Goal: Transaction & Acquisition: Purchase product/service

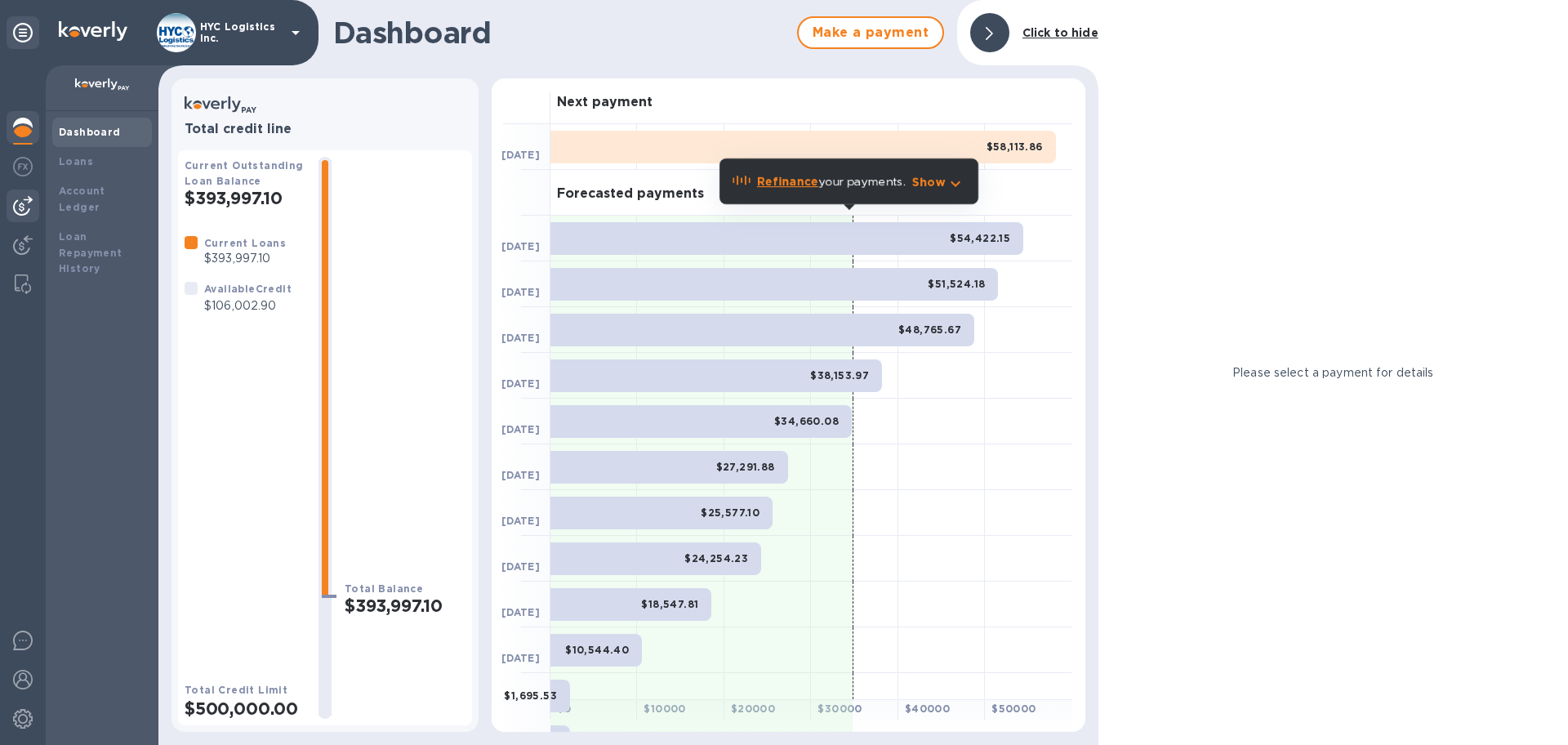
click at [24, 200] on img at bounding box center [23, 206] width 20 height 20
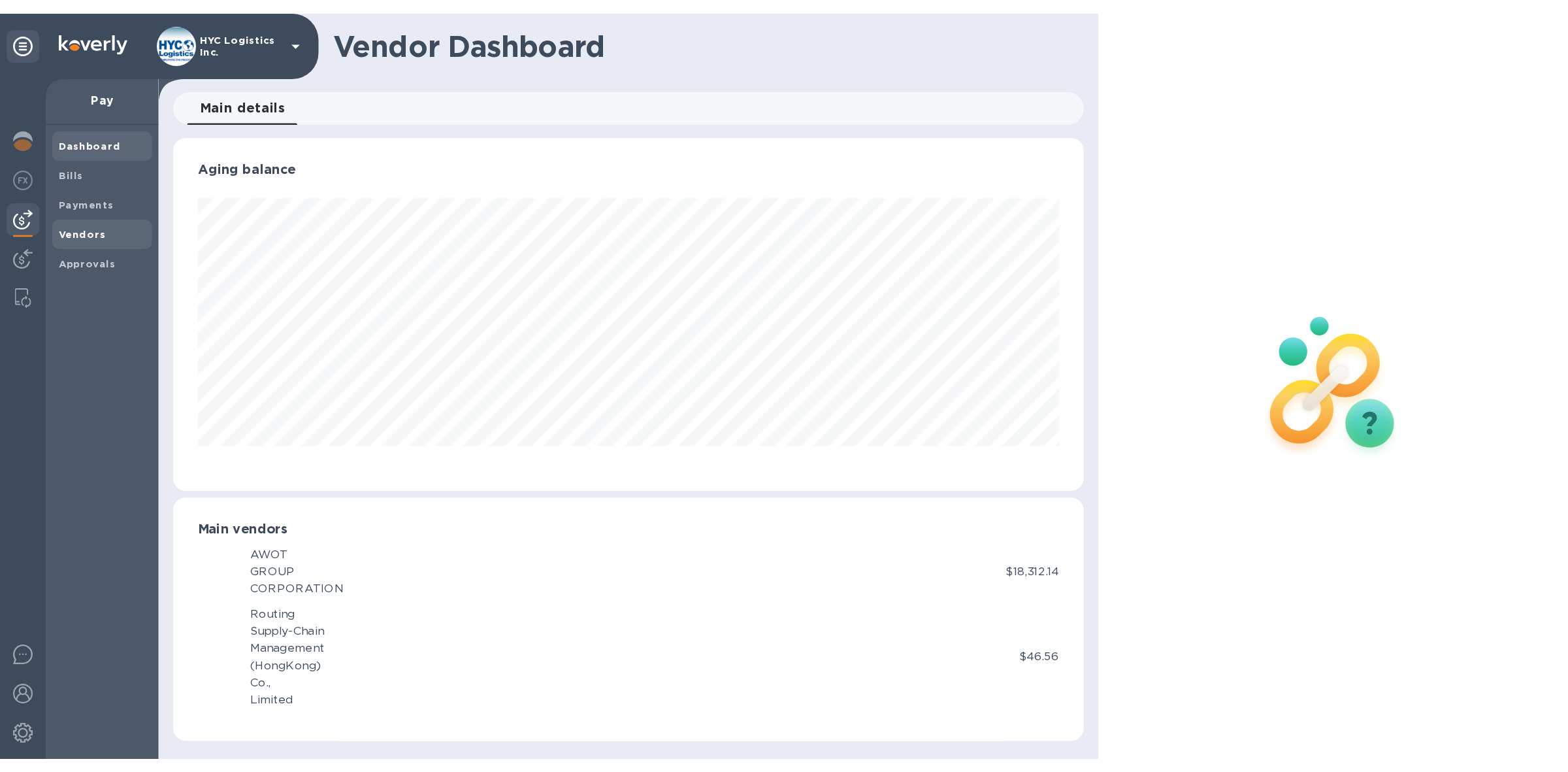
scroll to position [282, 728]
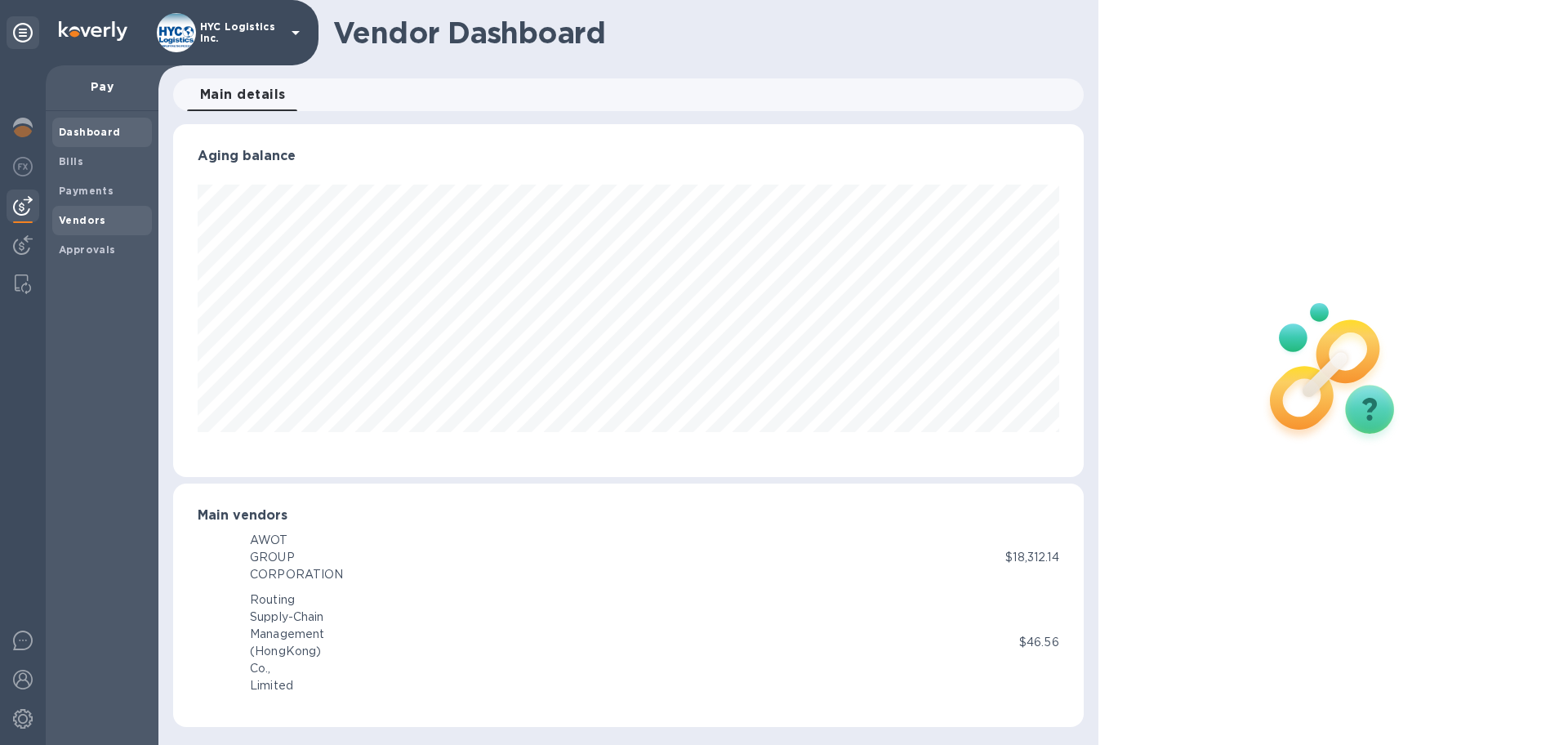
click at [72, 212] on span "Vendors" at bounding box center [82, 220] width 47 height 16
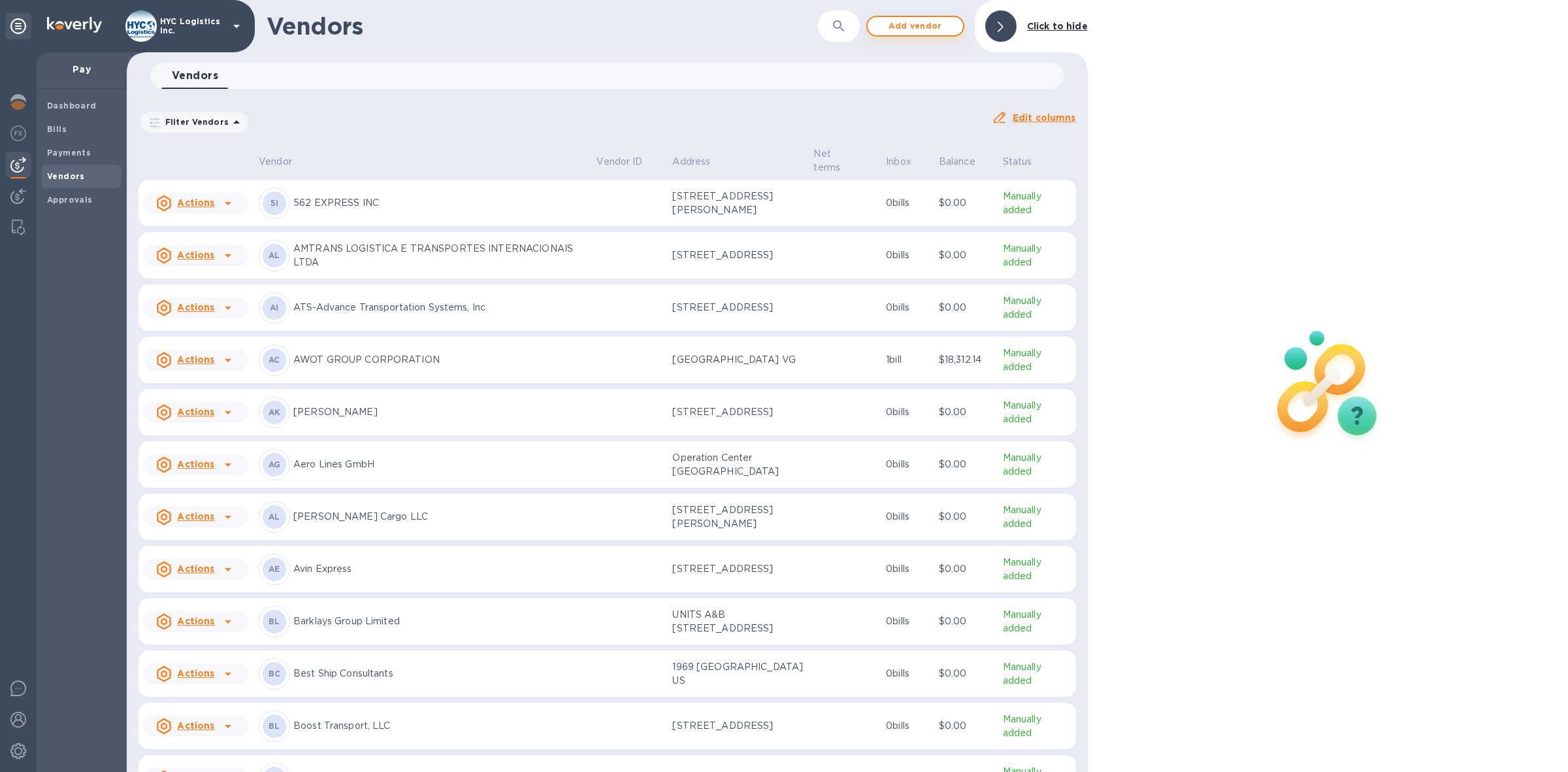
click at [905, 24] on span "Add vendor" at bounding box center [915, 26] width 74 height 16
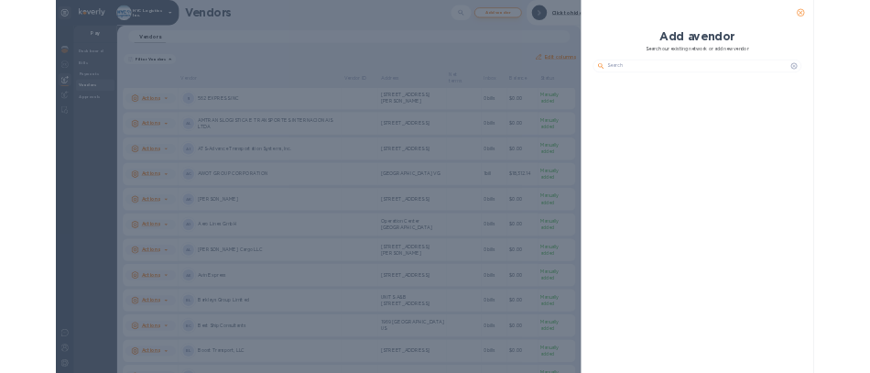
scroll to position [790, 611]
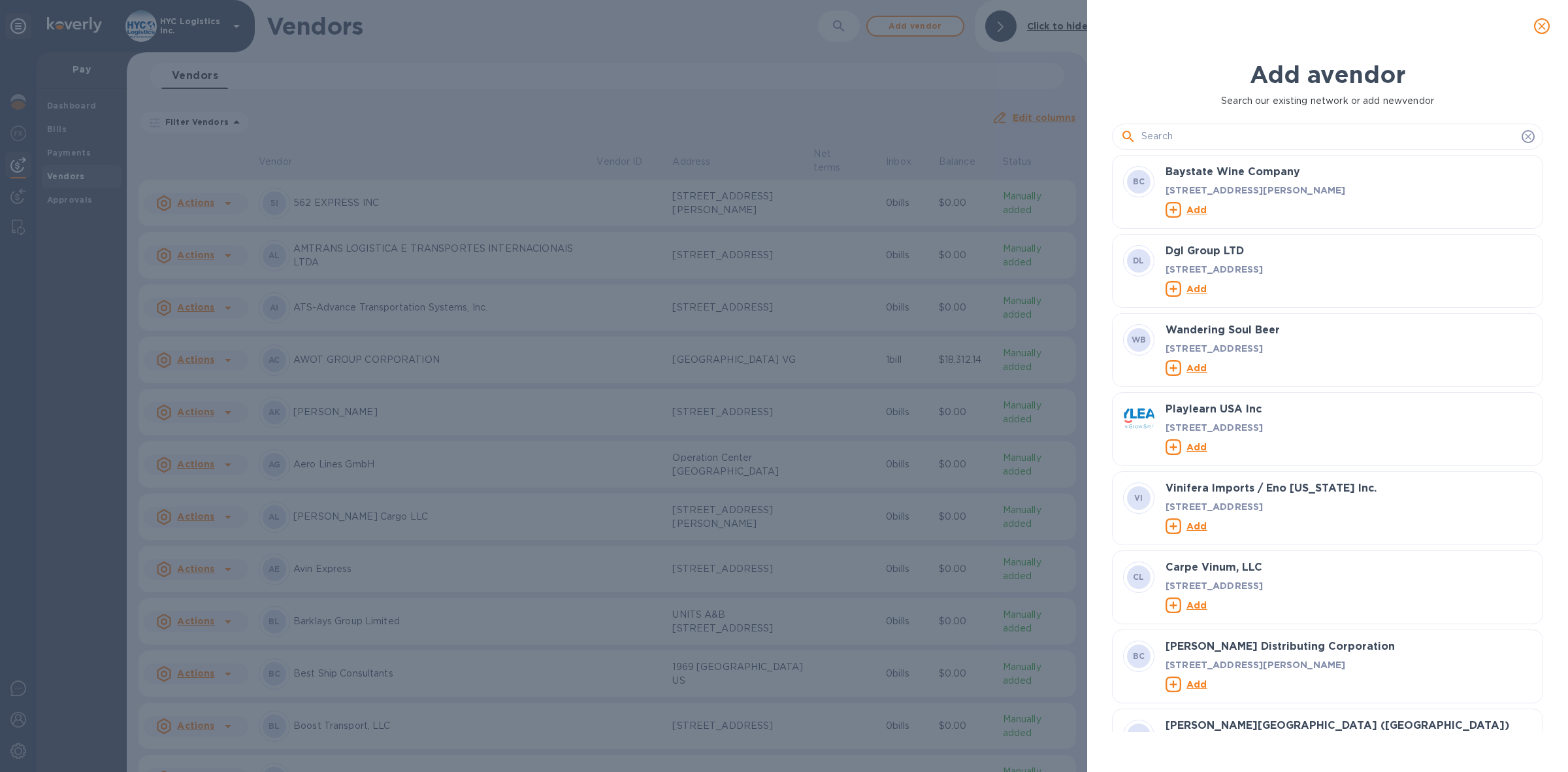
click at [1191, 131] on input "text" at bounding box center [1328, 136] width 375 height 19
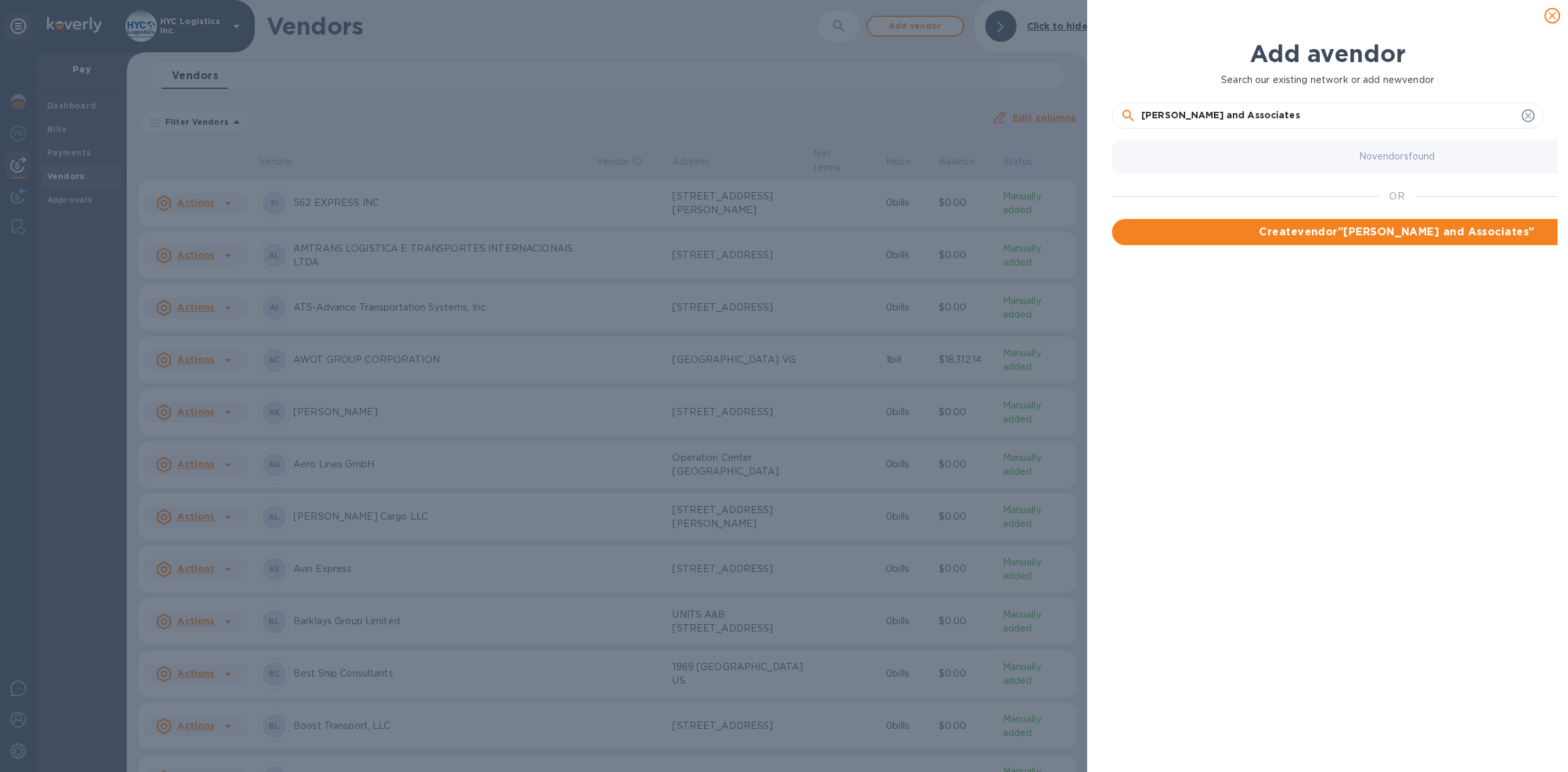
scroll to position [13, 5]
drag, startPoint x: 1351, startPoint y: 251, endPoint x: 1323, endPoint y: 358, distance: 110.6
click at [1323, 358] on div "No vendors found OR Create vendor " [PERSON_NAME] and Associates "" at bounding box center [1332, 423] width 442 height 577
click at [1298, 126] on input "[PERSON_NAME] and Associates" at bounding box center [1328, 115] width 375 height 19
type input "[PERSON_NAME] and Associates LLC"
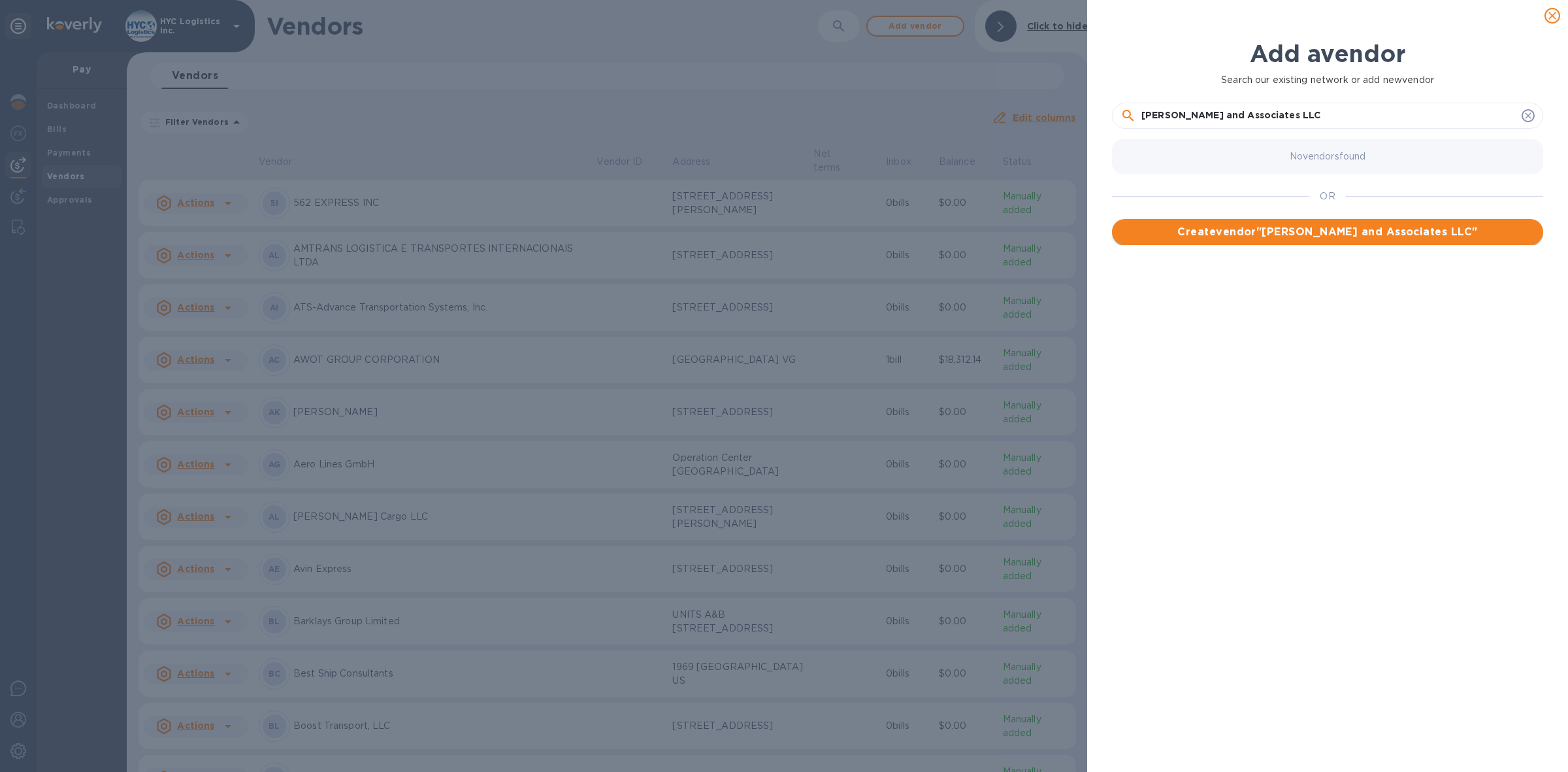
click at [1339, 240] on span "Create vendor " [PERSON_NAME] and Associates LLC "" at bounding box center [1327, 232] width 410 height 16
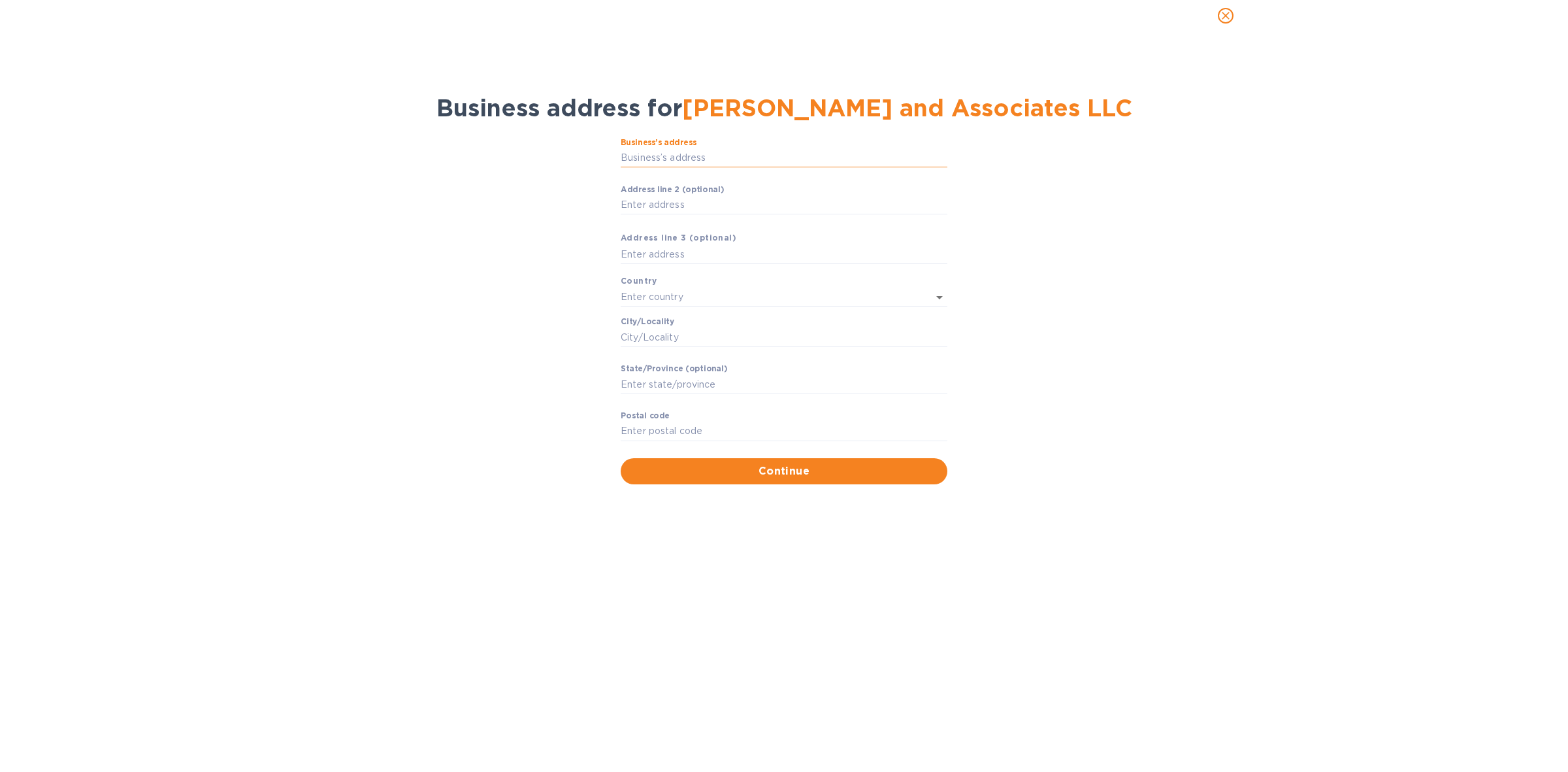
click at [774, 168] on input "Business’s аddress" at bounding box center [784, 158] width 327 height 19
type input "[DATE] Road"
type input "[GEOGRAPHIC_DATA]"
type input "TN"
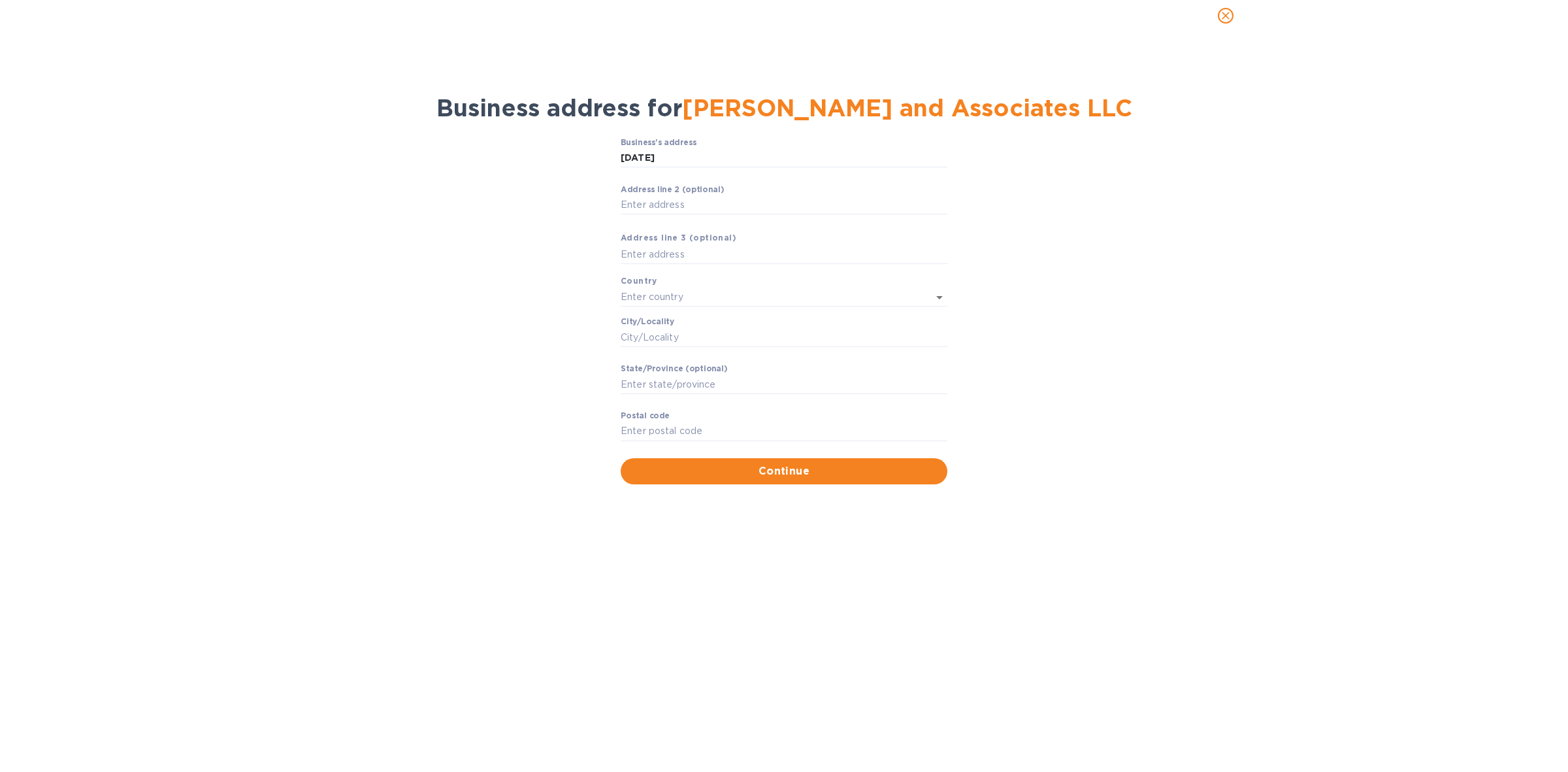
type input "38119"
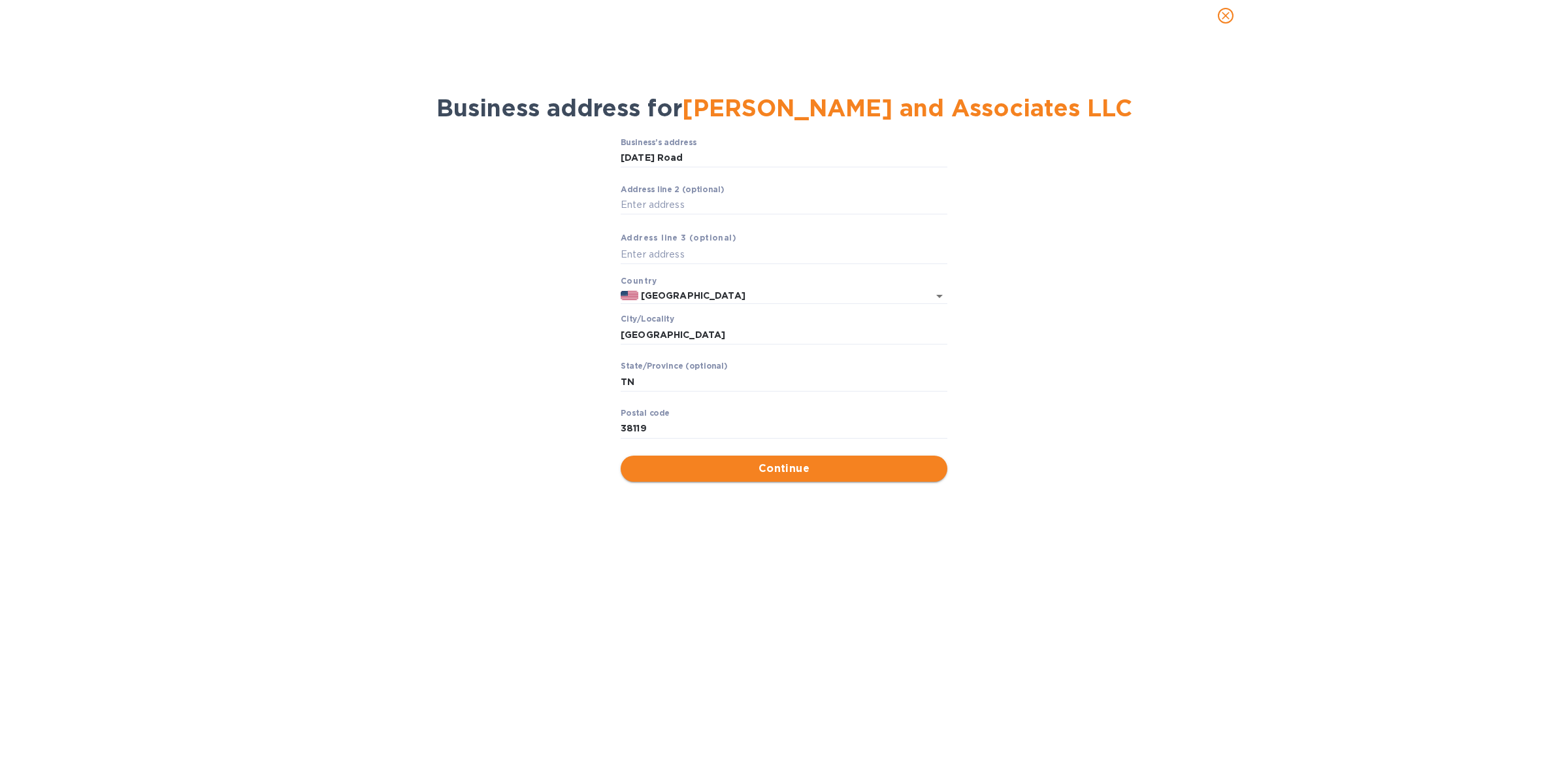
click at [775, 476] on span "Continue" at bounding box center [784, 468] width 305 height 16
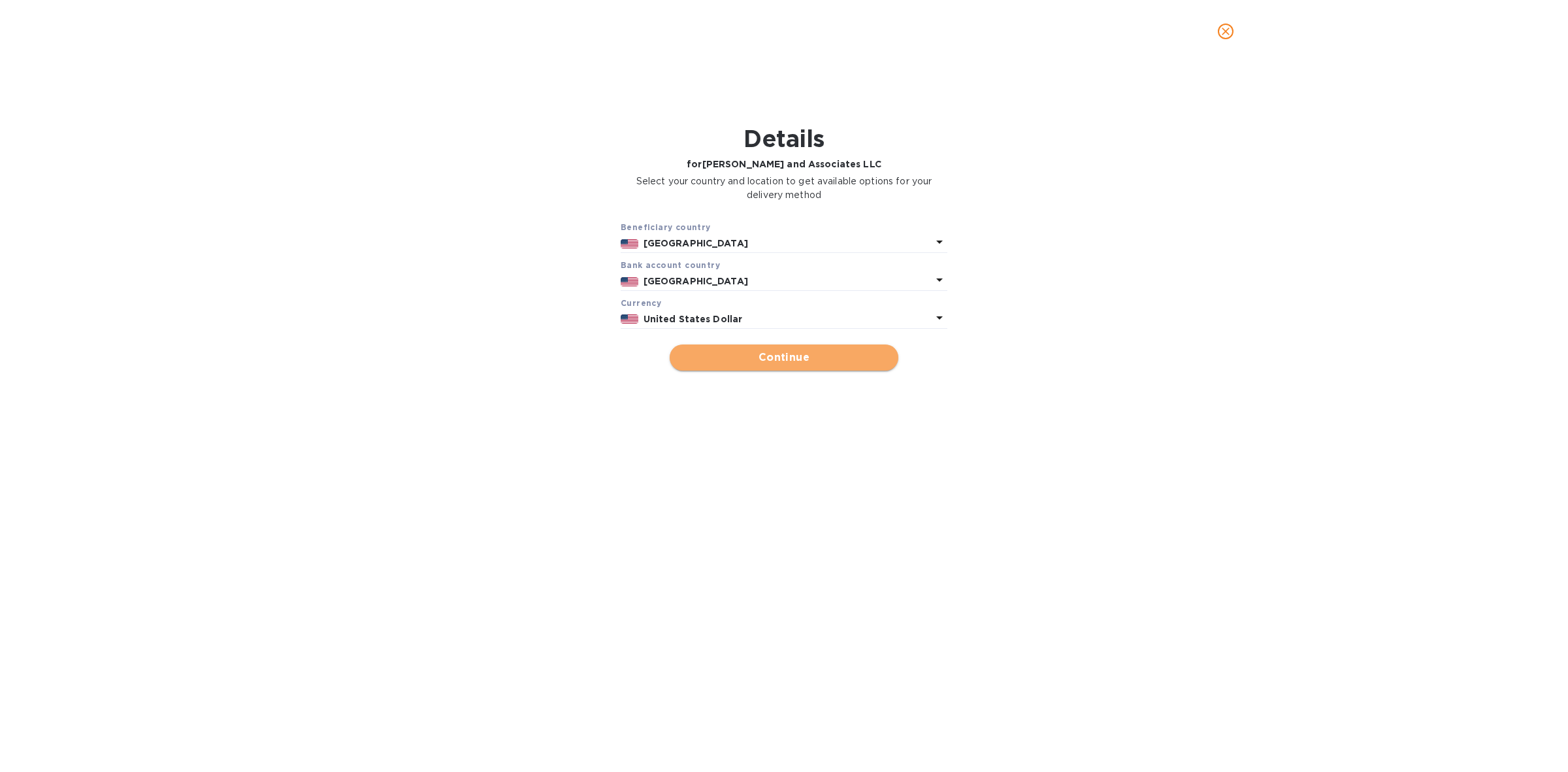
click at [795, 350] on span "Continue" at bounding box center [784, 358] width 208 height 16
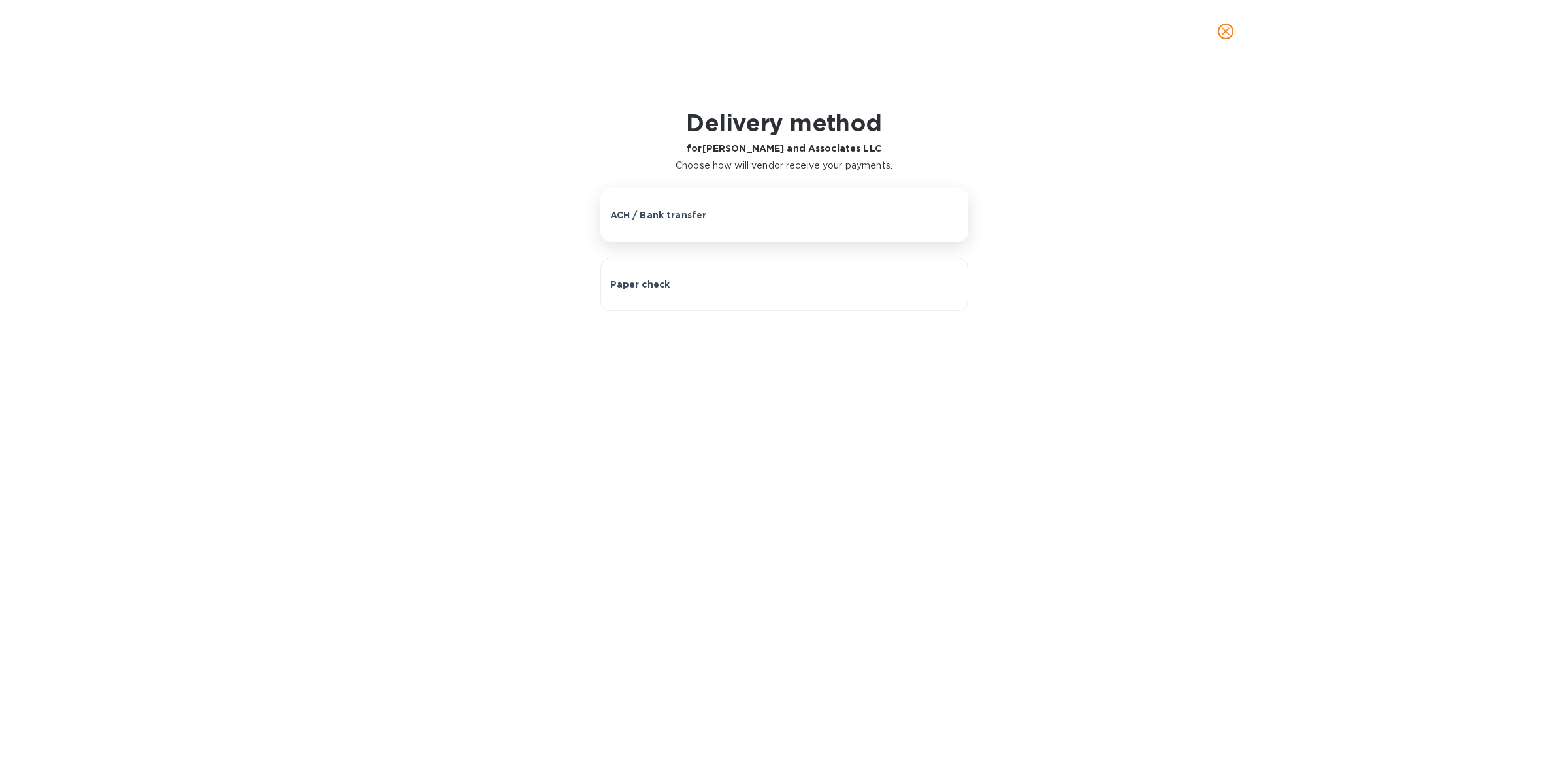
click at [769, 220] on div "ACH / Bank transfer" at bounding box center [784, 215] width 348 height 13
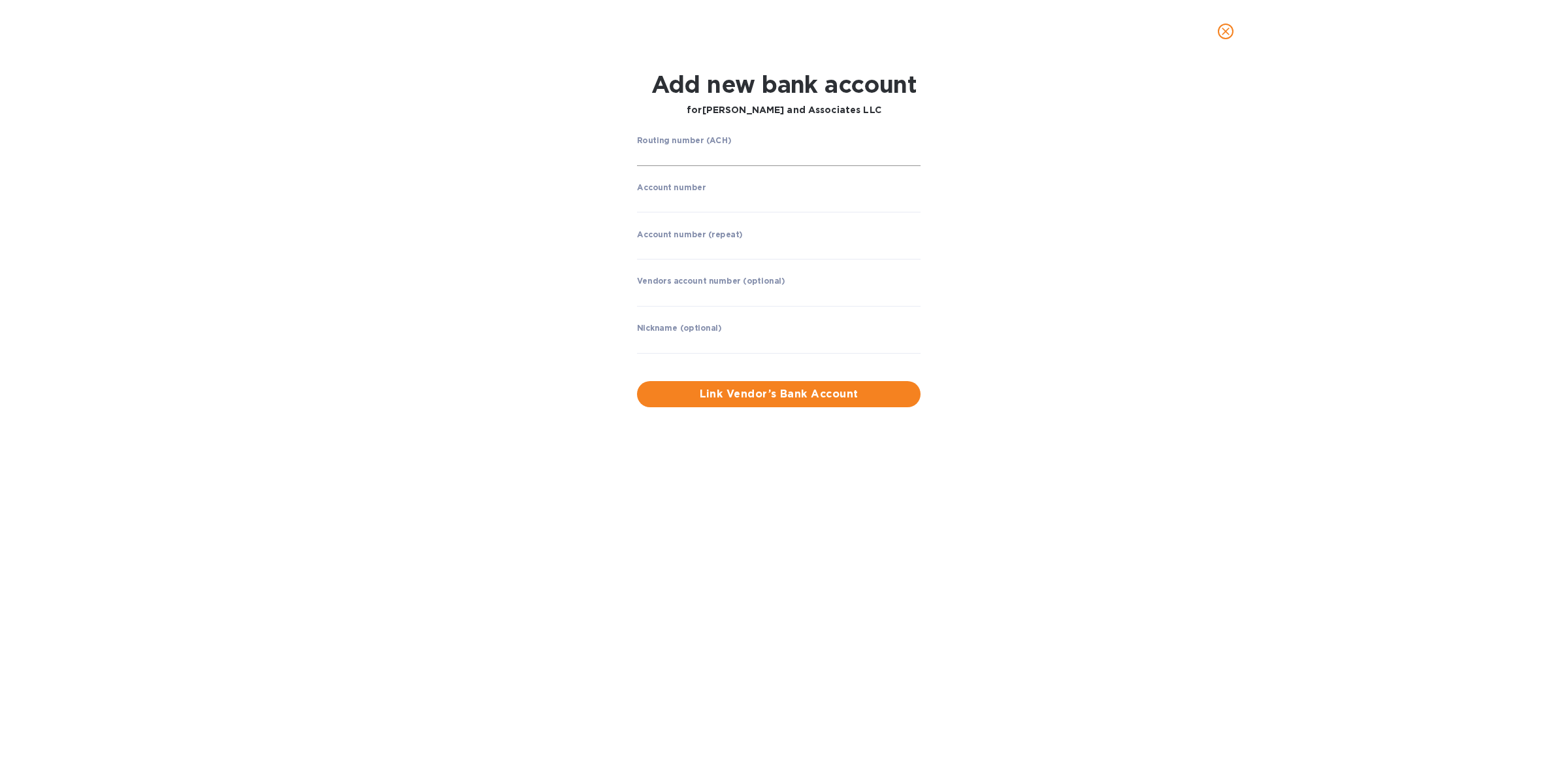
click at [765, 149] on input "string" at bounding box center [778, 156] width 283 height 19
type input "084000026"
click at [769, 207] on input "string" at bounding box center [778, 202] width 283 height 19
type input "174816622"
click at [739, 251] on input "string" at bounding box center [778, 249] width 283 height 19
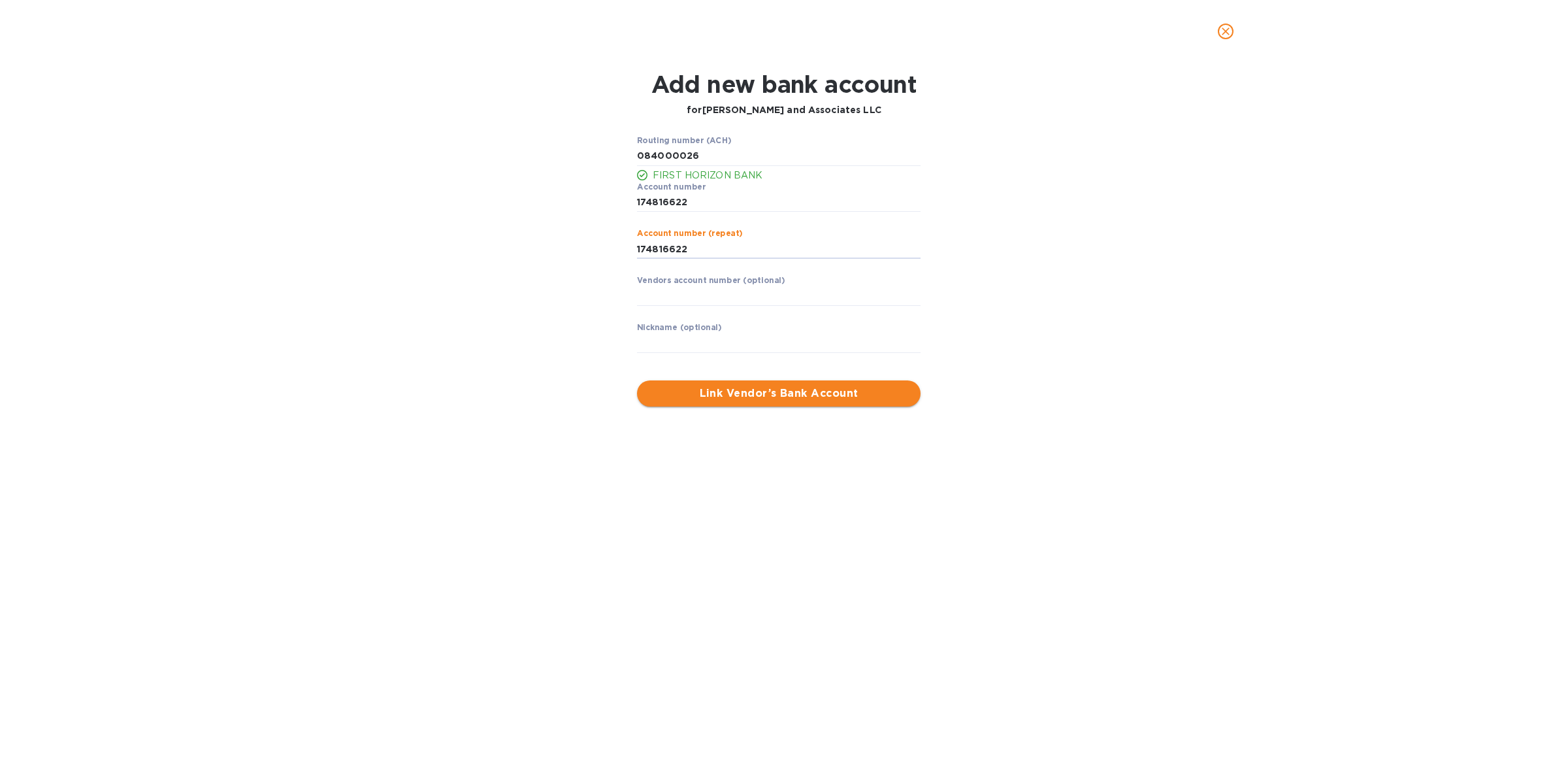
type input "174816622"
click at [756, 390] on span "Link Vendor’s Bank Account" at bounding box center [779, 393] width 263 height 16
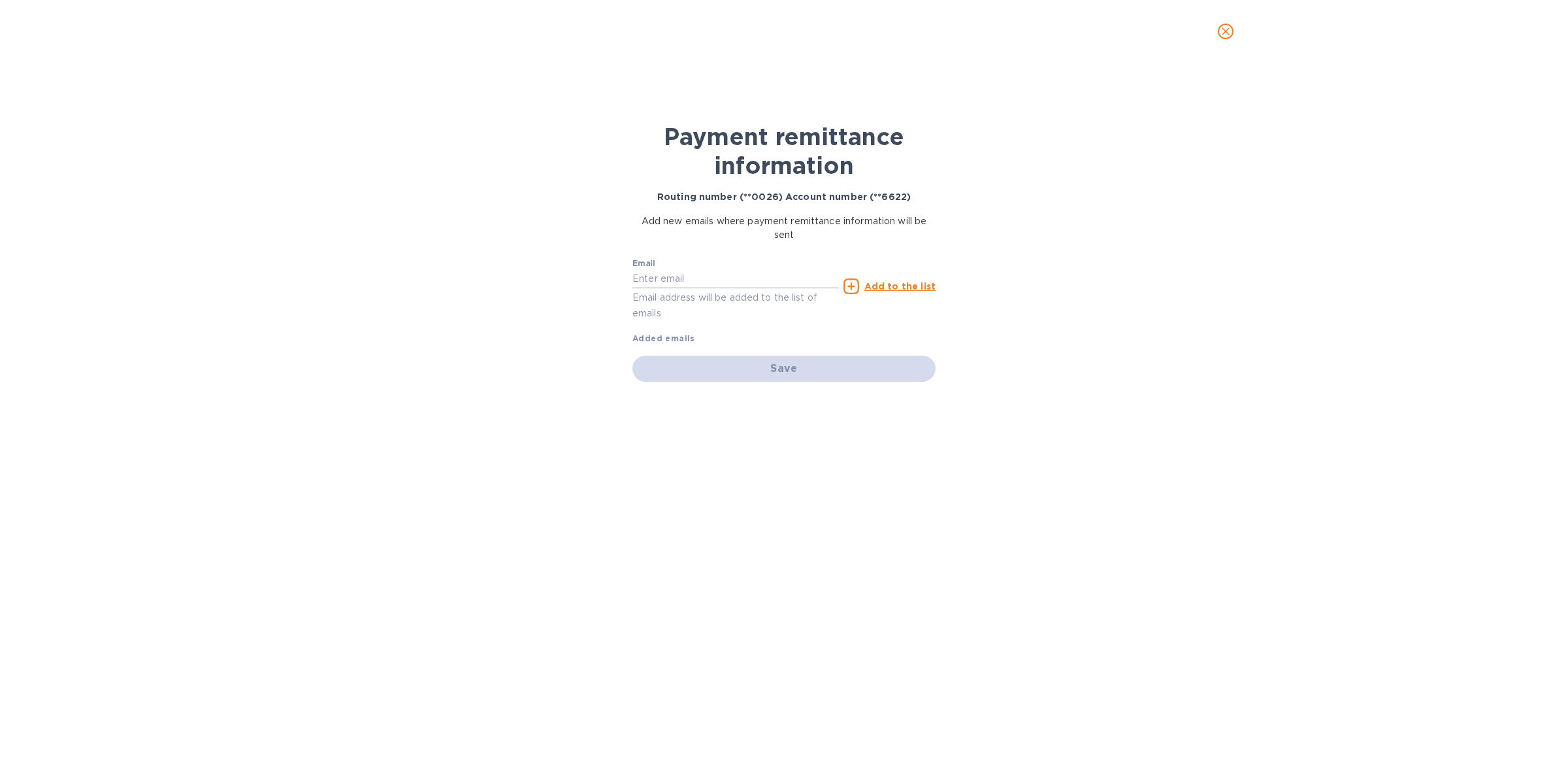
click at [729, 280] on input "text" at bounding box center [735, 279] width 206 height 19
click at [714, 281] on input "text" at bounding box center [735, 279] width 206 height 19
paste input "[EMAIL_ADDRESS][DOMAIN_NAME]"
type input "[EMAIL_ADDRESS][DOMAIN_NAME]"
click at [883, 286] on u "Add to the list" at bounding box center [900, 286] width 71 height 11
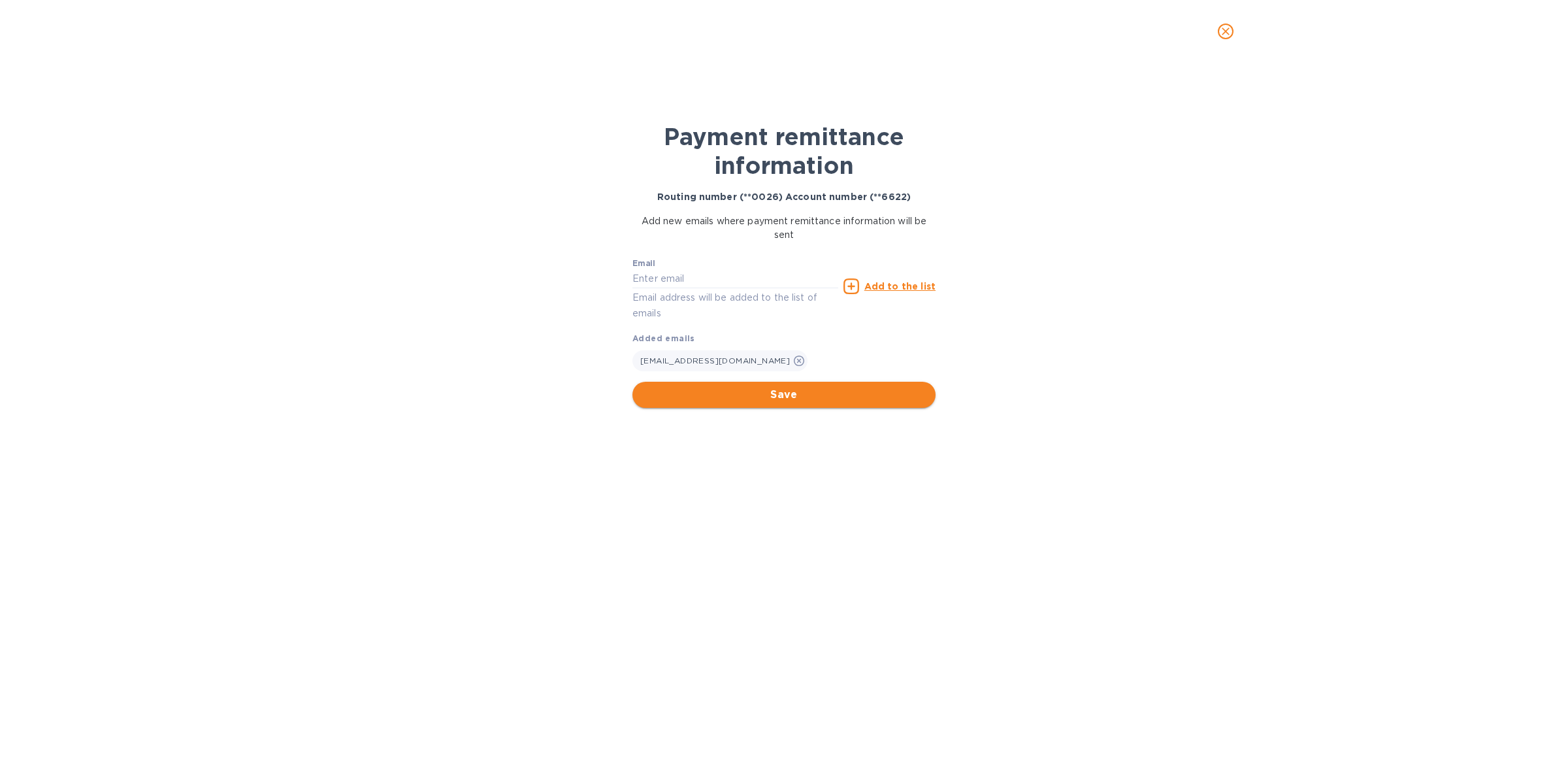
click at [799, 390] on span "Save" at bounding box center [784, 395] width 282 height 16
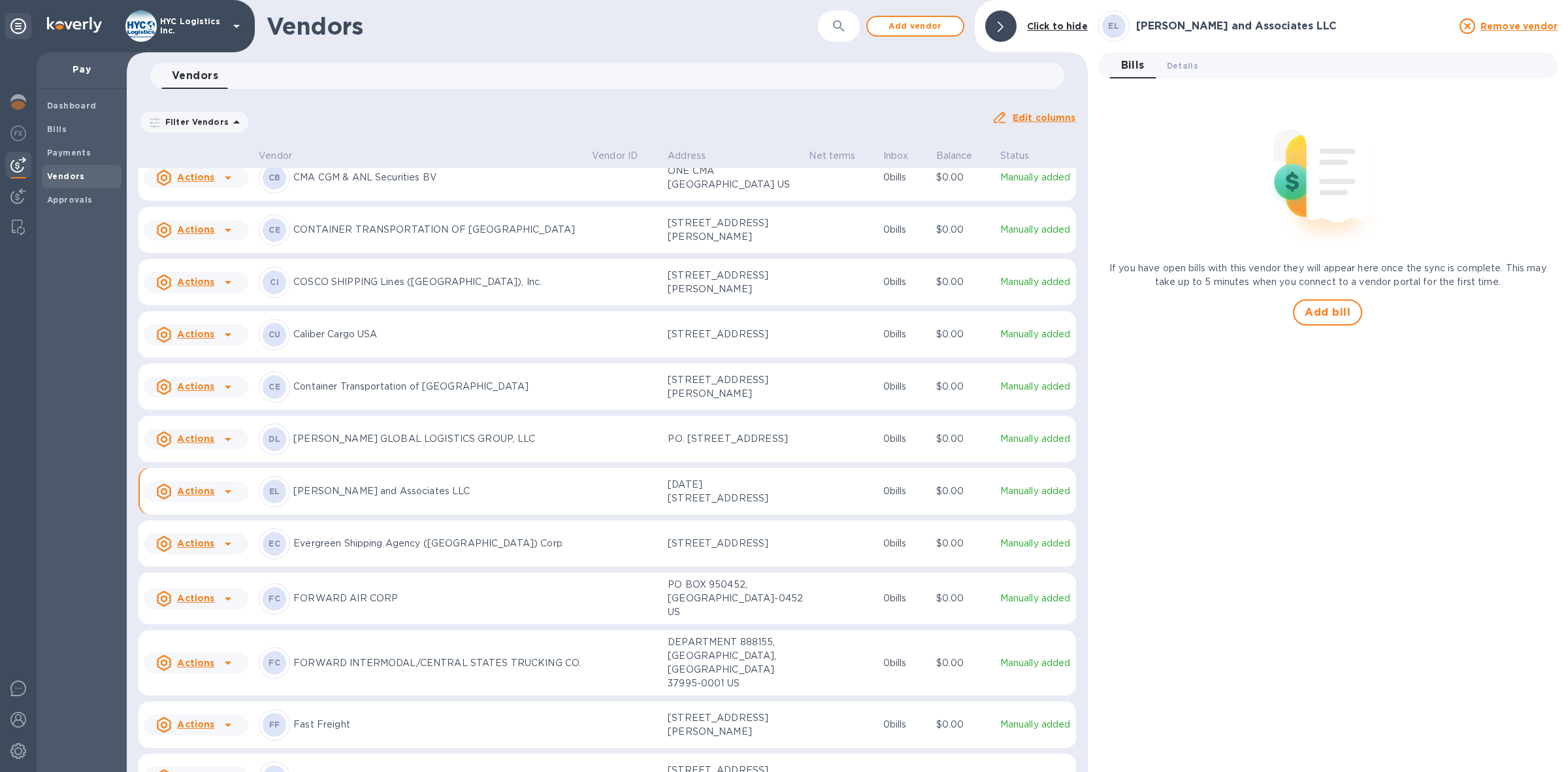
scroll to position [982, 0]
click at [218, 501] on div at bounding box center [228, 491] width 21 height 21
click at [208, 577] on b "Add new bill" at bounding box center [211, 578] width 61 height 11
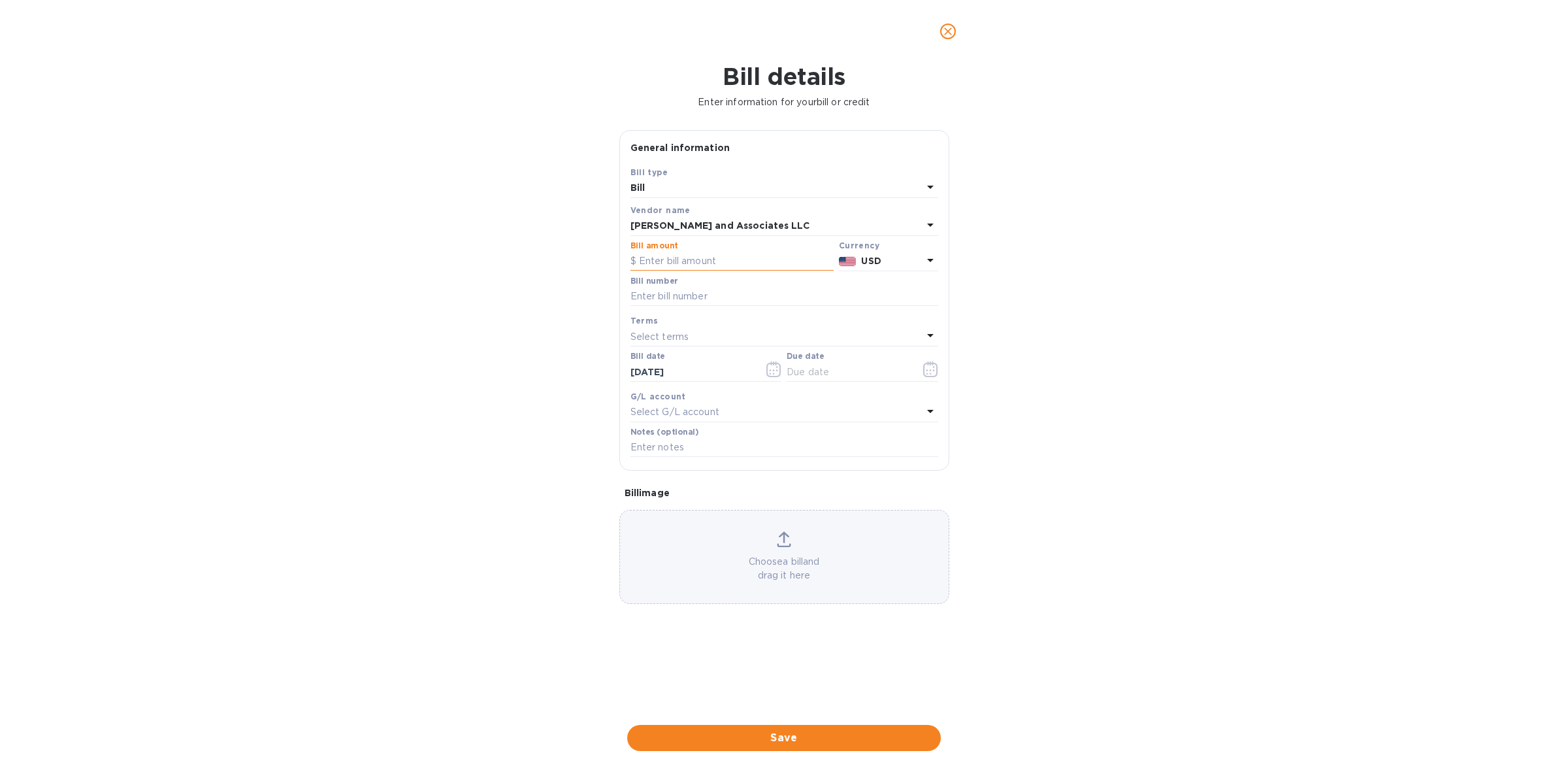
click at [727, 259] on input "text" at bounding box center [732, 261] width 203 height 19
click at [700, 260] on input "text" at bounding box center [732, 261] width 203 height 19
click at [716, 259] on input "text" at bounding box center [732, 261] width 203 height 19
type input "21,409.40"
click at [724, 293] on input "text" at bounding box center [784, 296] width 308 height 19
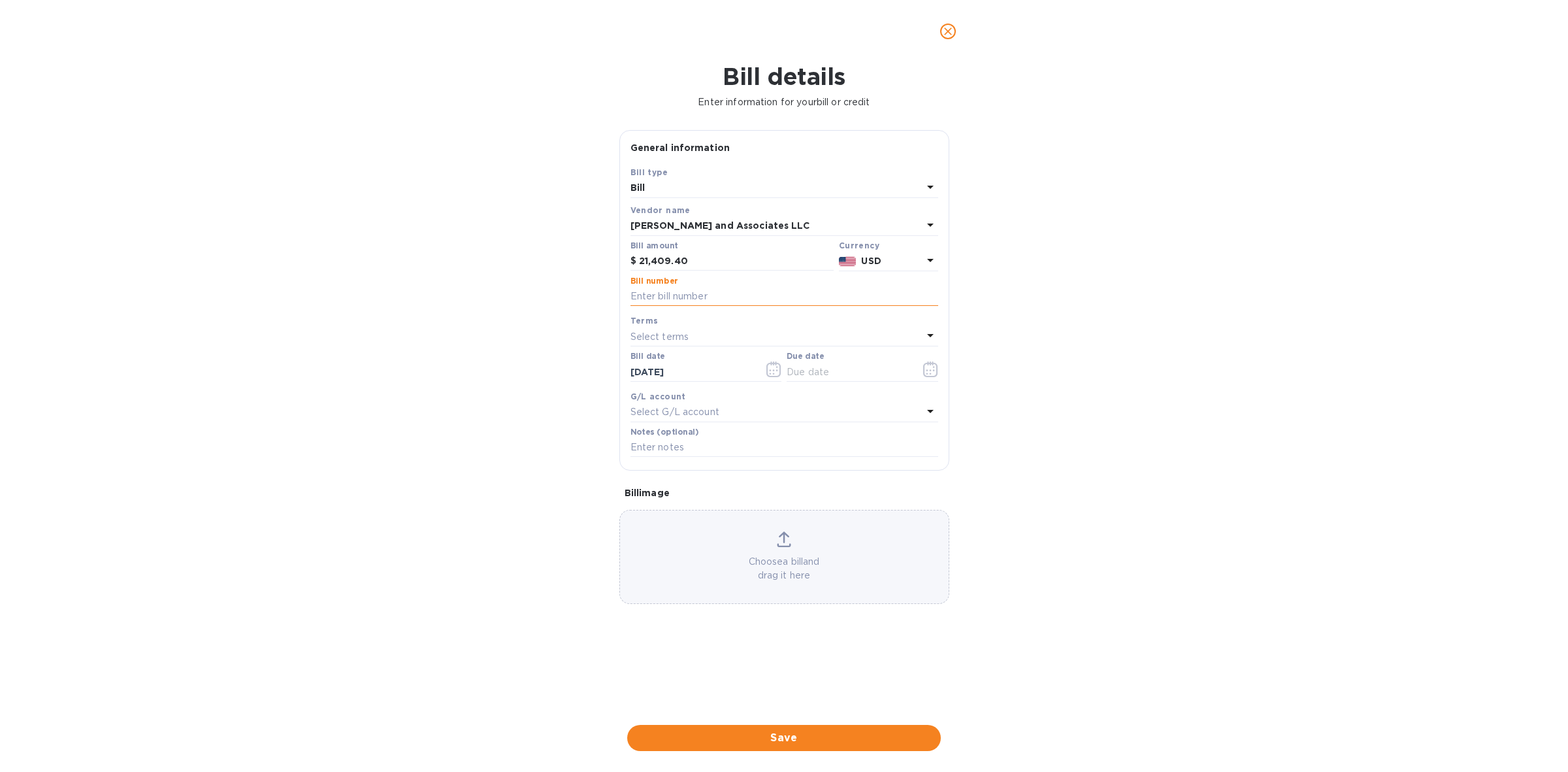
click at [706, 297] on input "text" at bounding box center [784, 296] width 308 height 19
paste input "SMEMI014441 HYCOI25070063"
type input "SMEMI014441 HYCOI25070063"
click at [683, 338] on p "Select terms" at bounding box center [659, 336] width 59 height 14
click at [671, 506] on p "COD" at bounding box center [779, 508] width 276 height 14
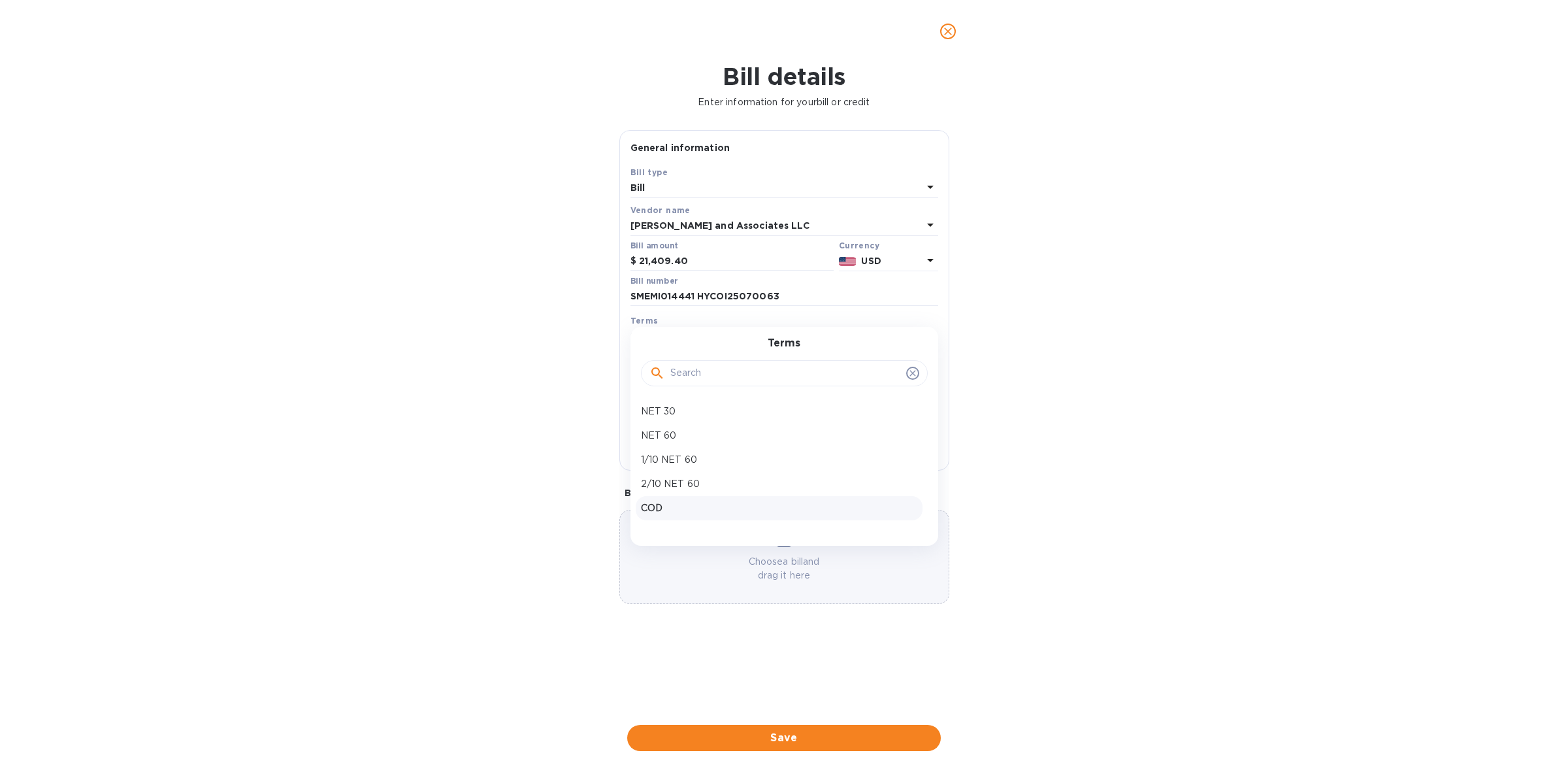
type input "[DATE]"
drag, startPoint x: 697, startPoint y: 262, endPoint x: 613, endPoint y: 256, distance: 84.2
click at [613, 256] on div "General information Save Bill type Bill Vendor name [PERSON_NAME] and Associate…" at bounding box center [784, 417] width 343 height 574
type input "16,278.90"
click at [761, 301] on input "SMEMI014441 HYCOI25070063" at bounding box center [784, 296] width 308 height 19
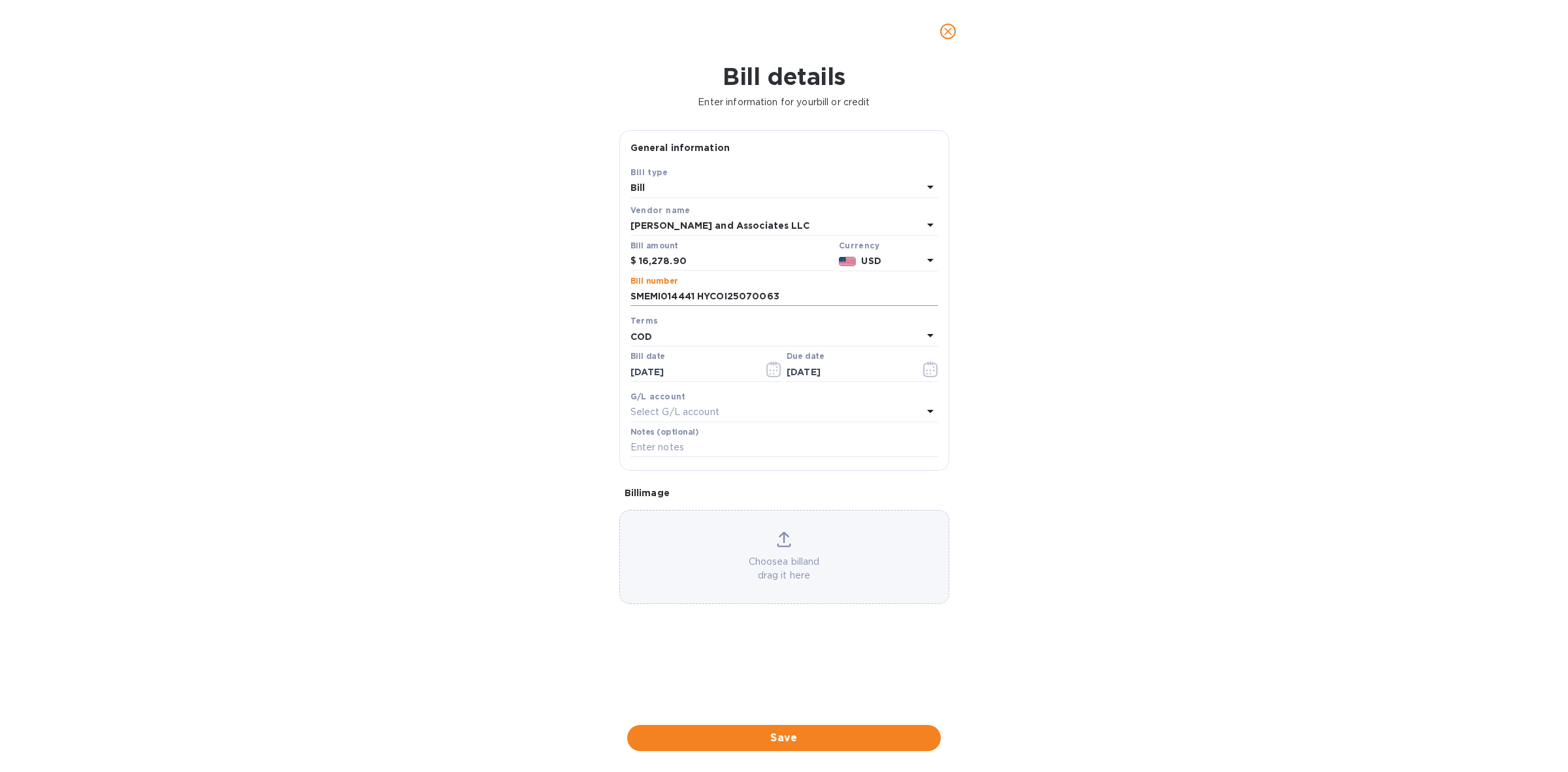
click at [761, 299] on input "SMEMI014441 HYCOI25070063" at bounding box center [784, 296] width 308 height 19
type input "SMEMI014441"
click at [810, 737] on span "Save" at bounding box center [784, 738] width 293 height 16
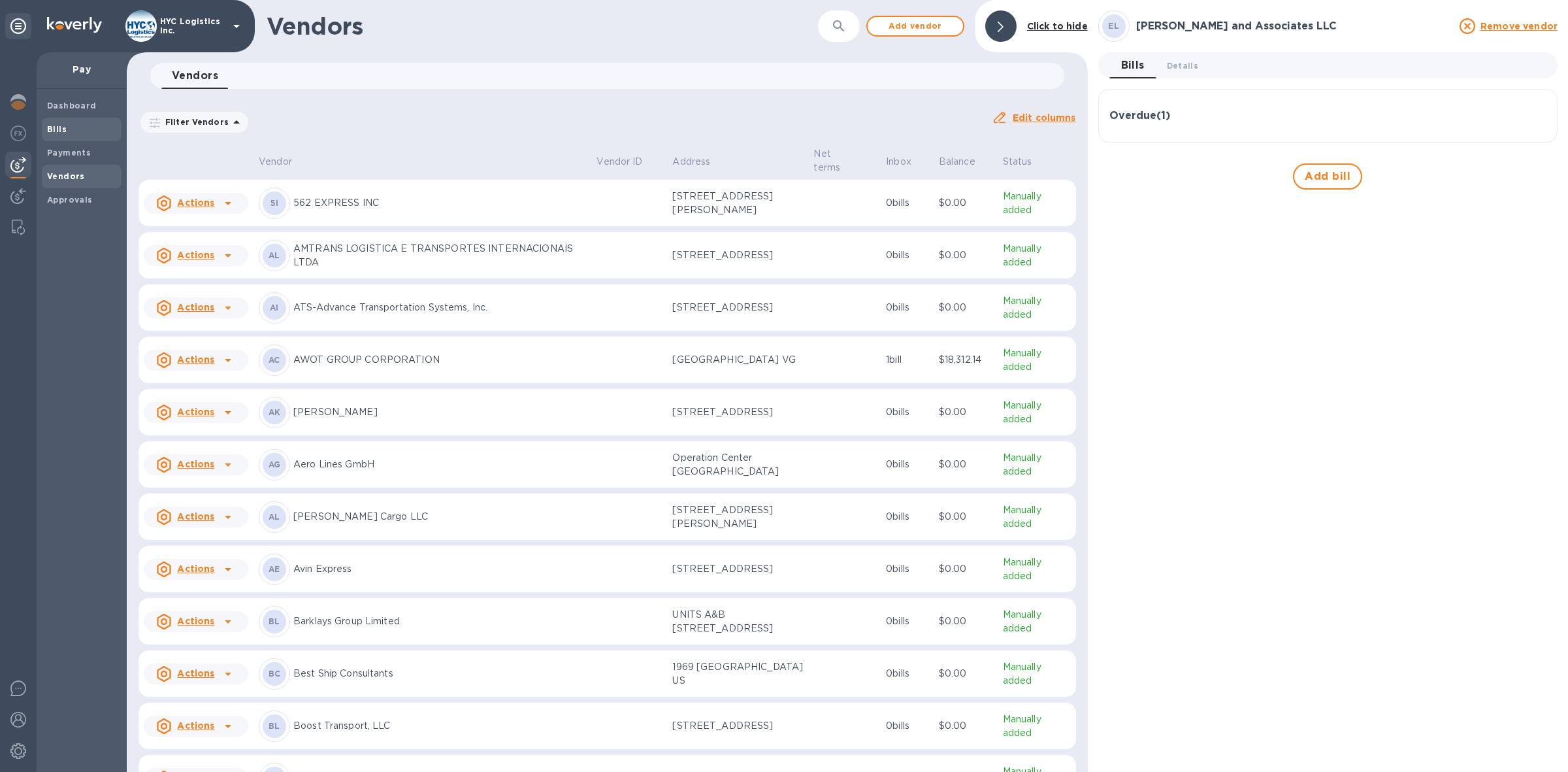
click at [57, 124] on b "Bills" at bounding box center [56, 129] width 19 height 10
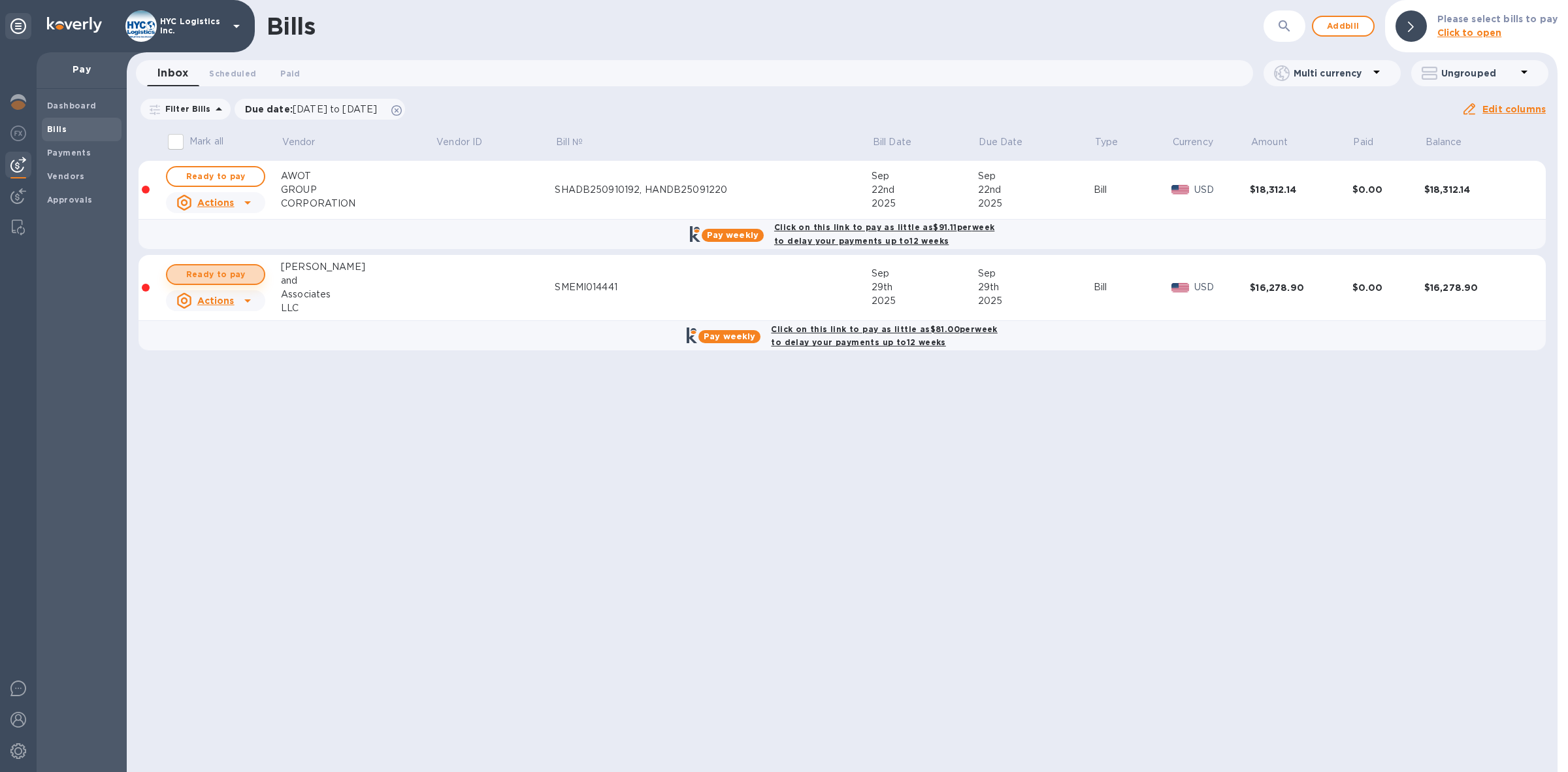
click at [228, 270] on span "Ready to pay" at bounding box center [216, 274] width 76 height 16
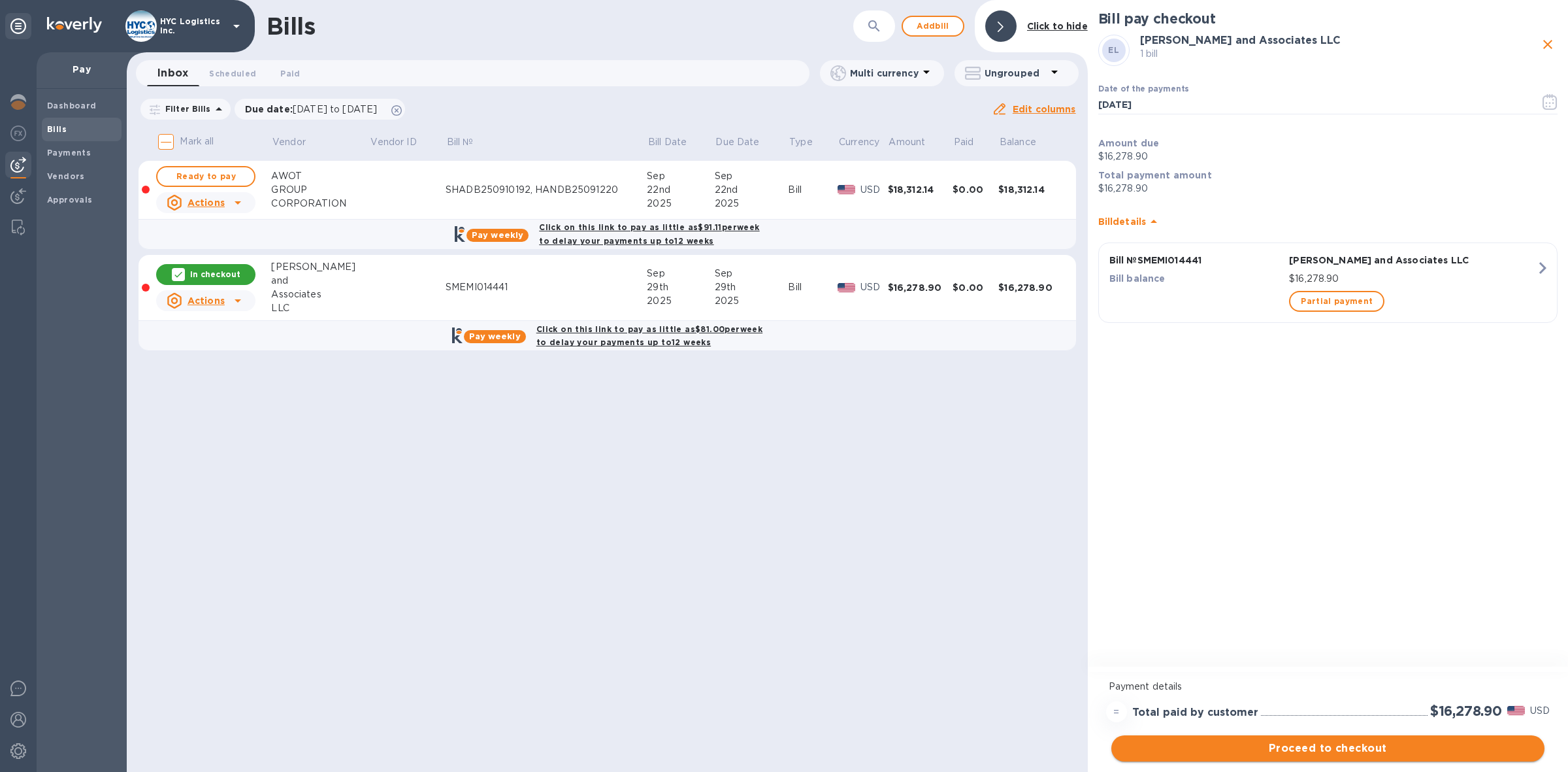
click at [1336, 747] on span "Proceed to checkout" at bounding box center [1328, 748] width 413 height 16
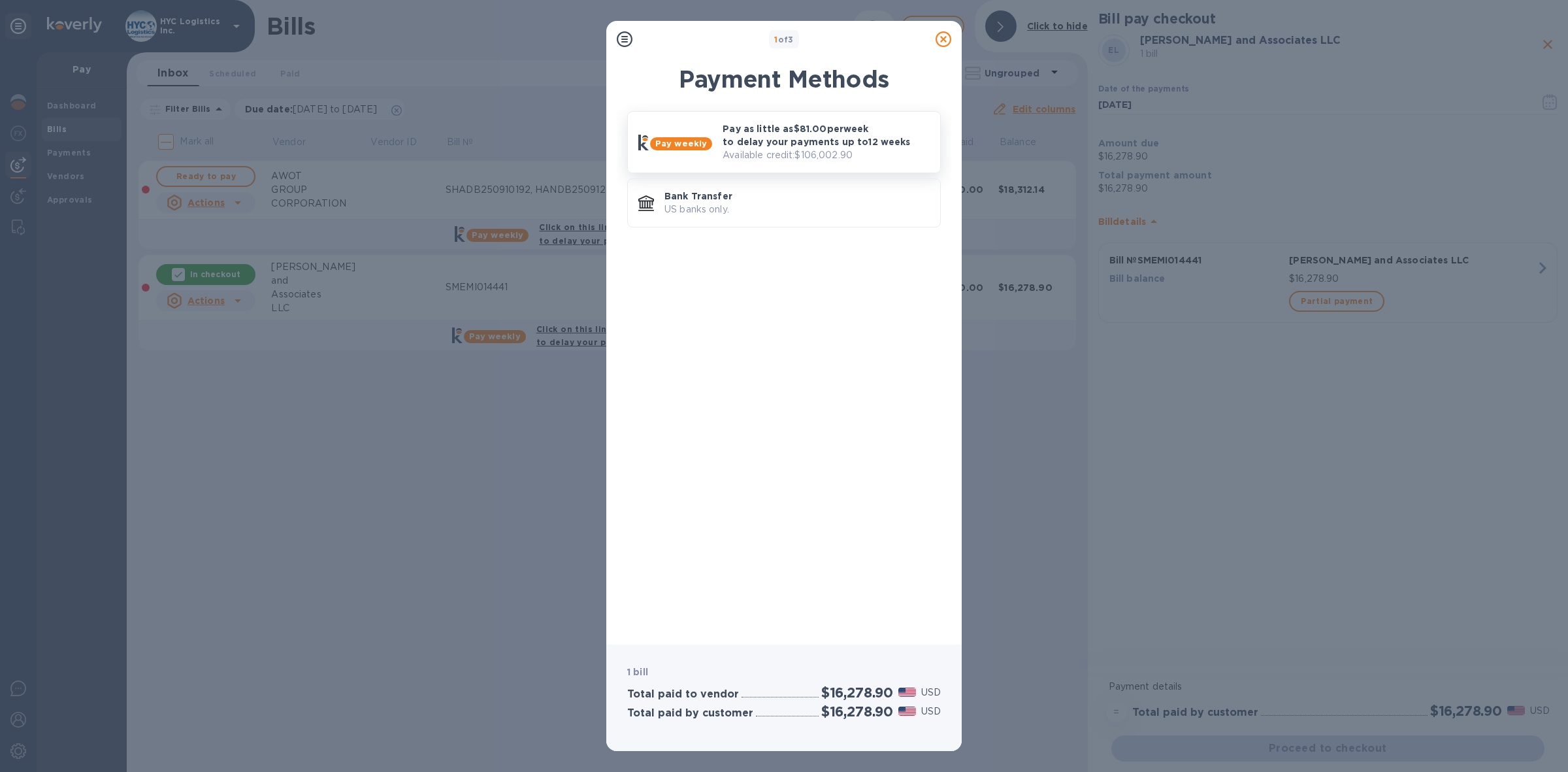
click at [821, 135] on p "Pay as little as $81.00 per week to delay your payments up to 12 weeks" at bounding box center [826, 135] width 207 height 26
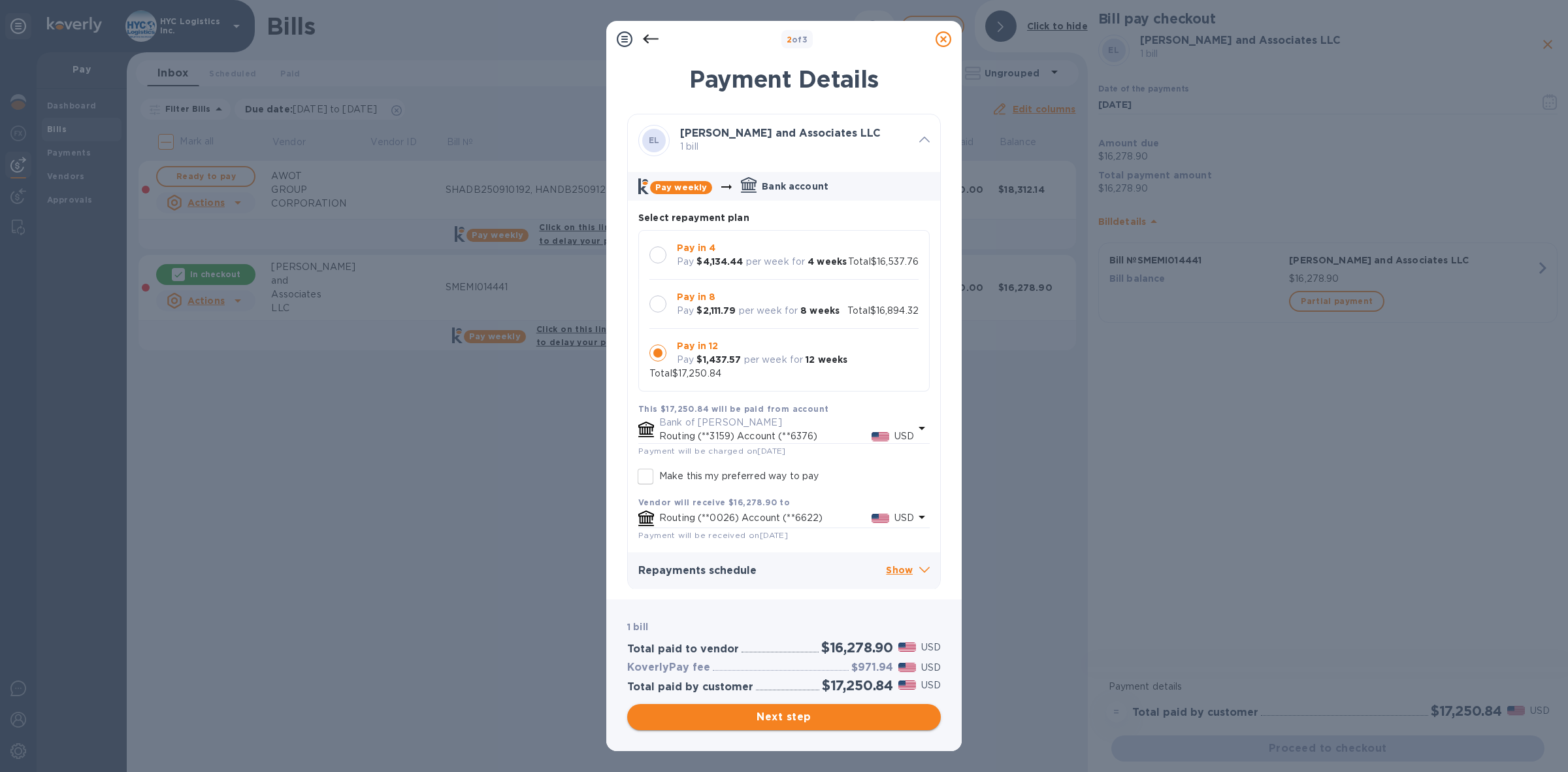
click at [791, 713] on span "Next step" at bounding box center [784, 717] width 293 height 16
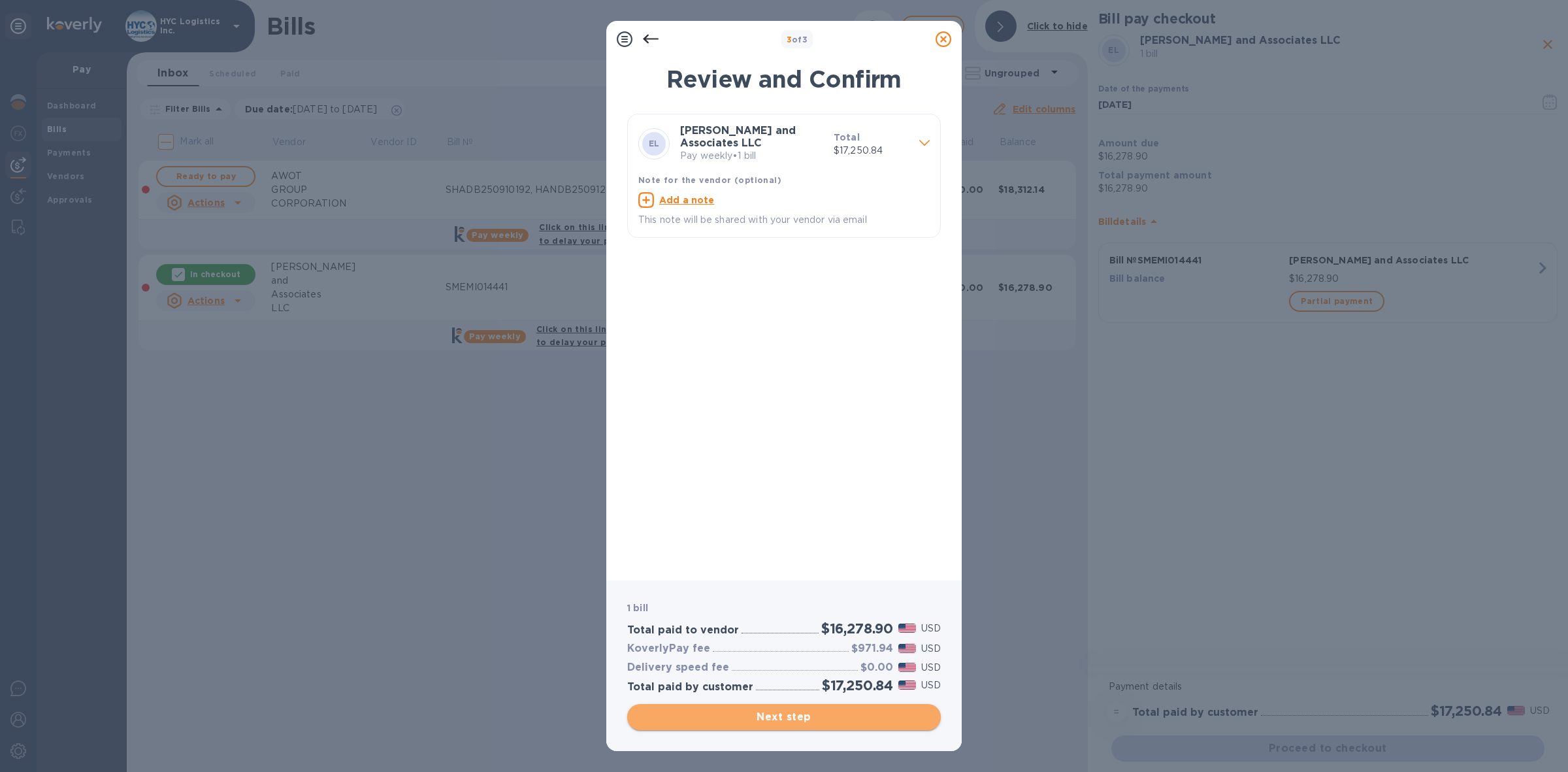
click at [817, 714] on span "Next step" at bounding box center [784, 717] width 293 height 16
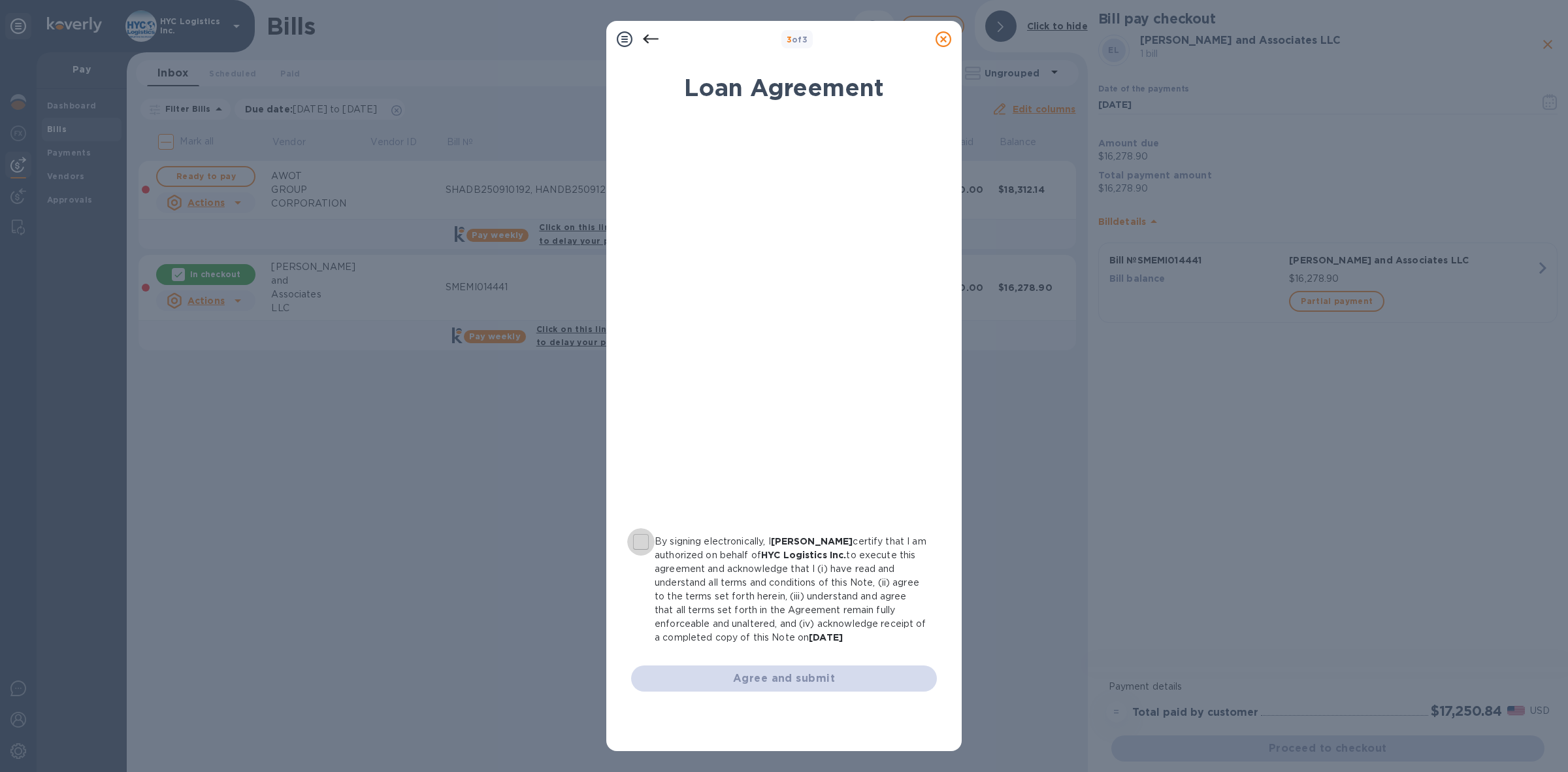
click at [640, 543] on input "By signing electronically, I [PERSON_NAME] certify that I am authorized on beha…" at bounding box center [641, 542] width 27 height 27
checkbox input "true"
click at [752, 674] on span "Agree and submit" at bounding box center [784, 678] width 285 height 16
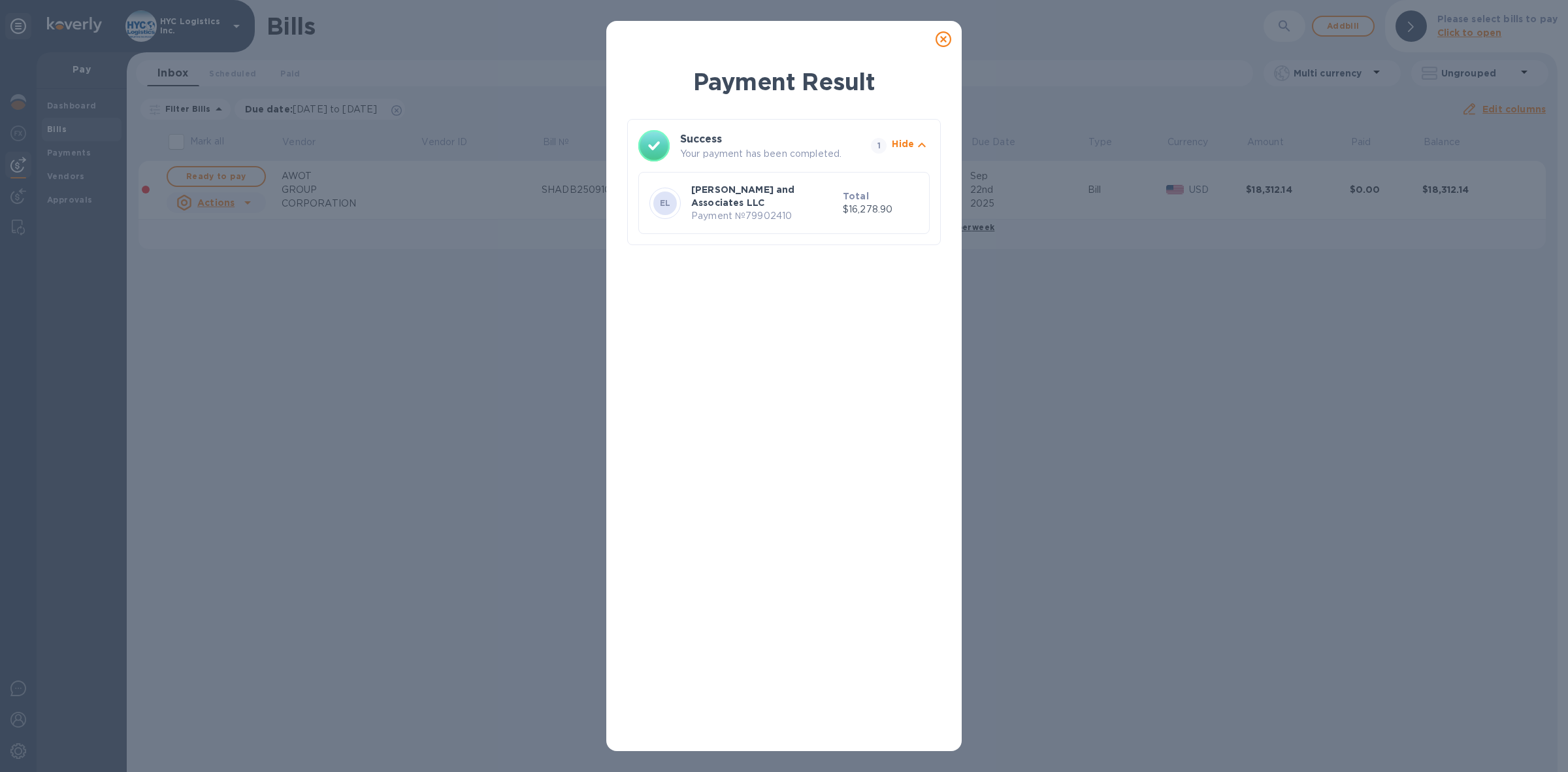
click at [763, 209] on p "Payment № 79902410" at bounding box center [764, 216] width 146 height 14
copy p "79902410"
click at [941, 33] on icon at bounding box center [944, 39] width 16 height 16
